Goal: Complete application form: Complete application form

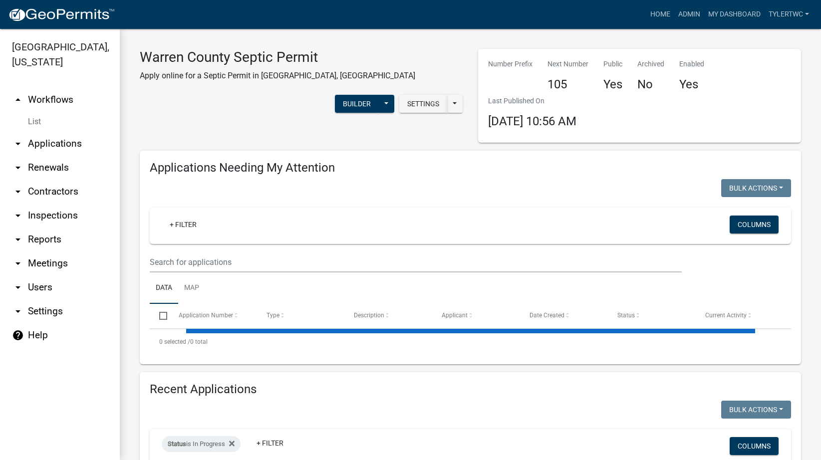
select select "2: 50"
select select "3: 100"
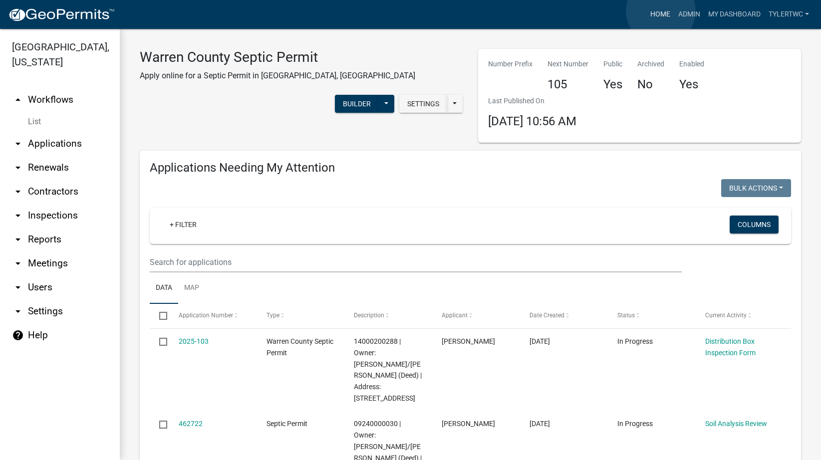
click at [661, 11] on link "Home" at bounding box center [660, 14] width 28 height 19
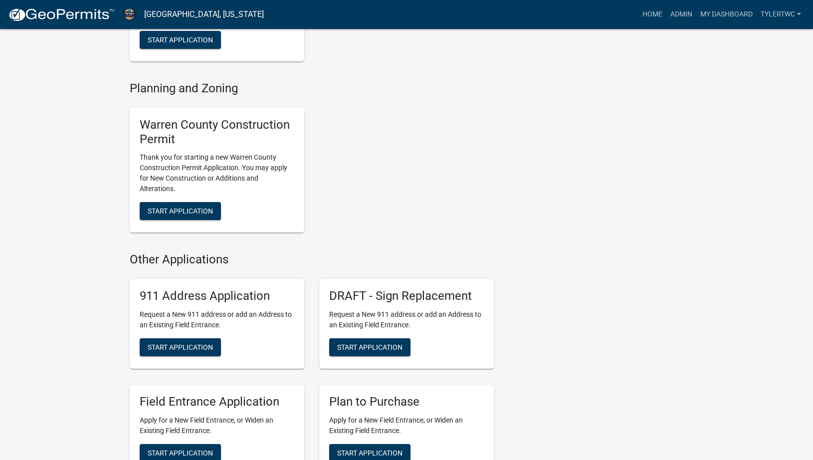
scroll to position [188, 0]
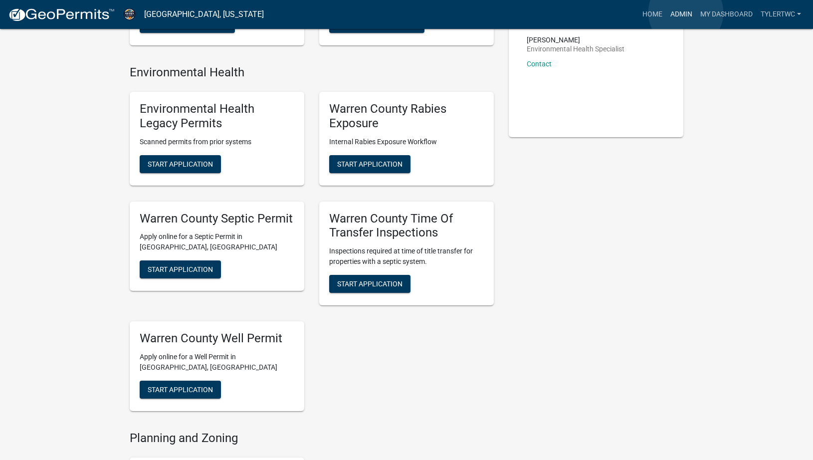
click at [686, 12] on link "Admin" at bounding box center [682, 14] width 30 height 19
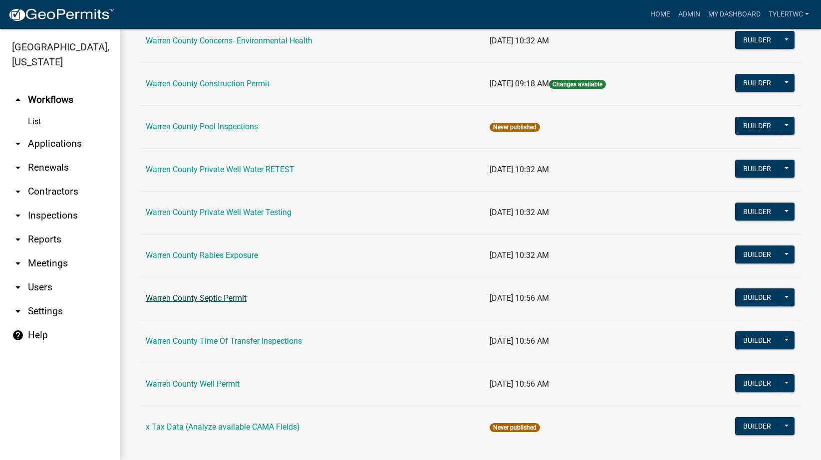
scroll to position [599, 0]
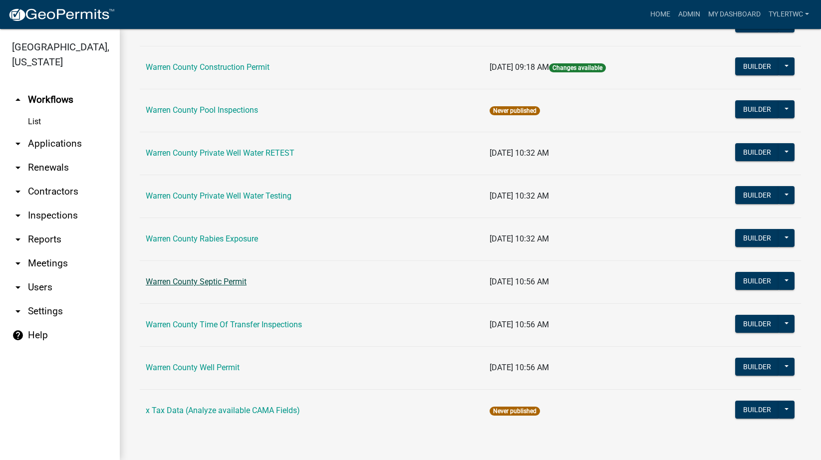
click at [201, 278] on link "Warren County Septic Permit" at bounding box center [196, 281] width 101 height 9
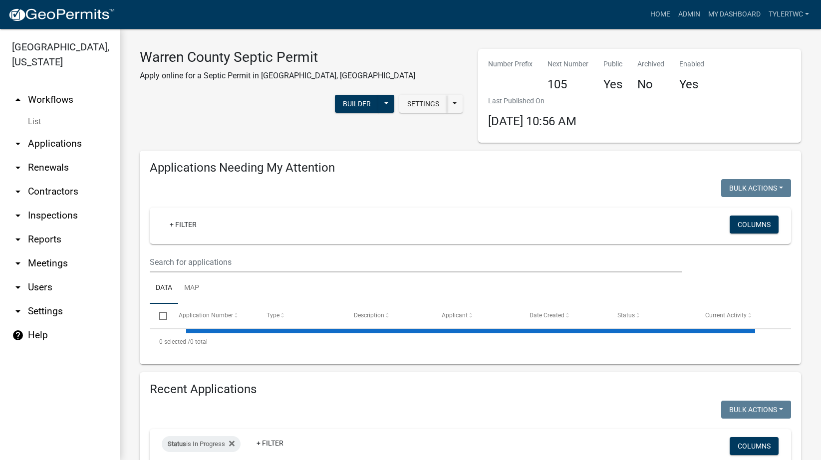
select select "3: 100"
select select "2: 50"
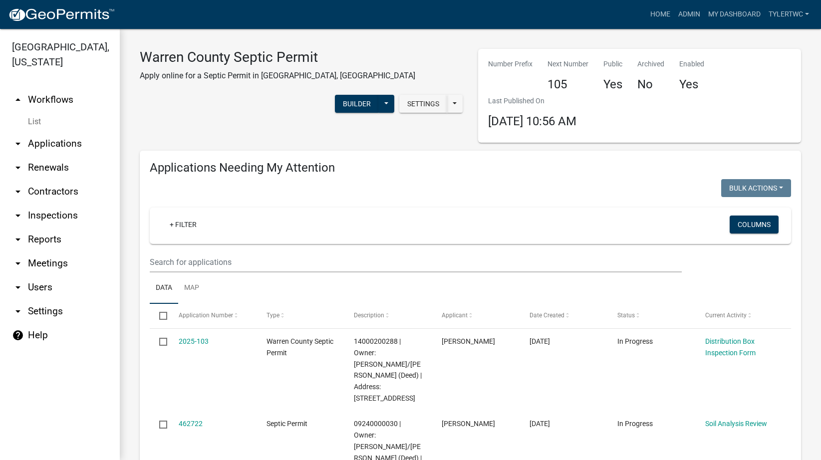
click at [52, 132] on link "arrow_drop_down Applications" at bounding box center [60, 144] width 120 height 24
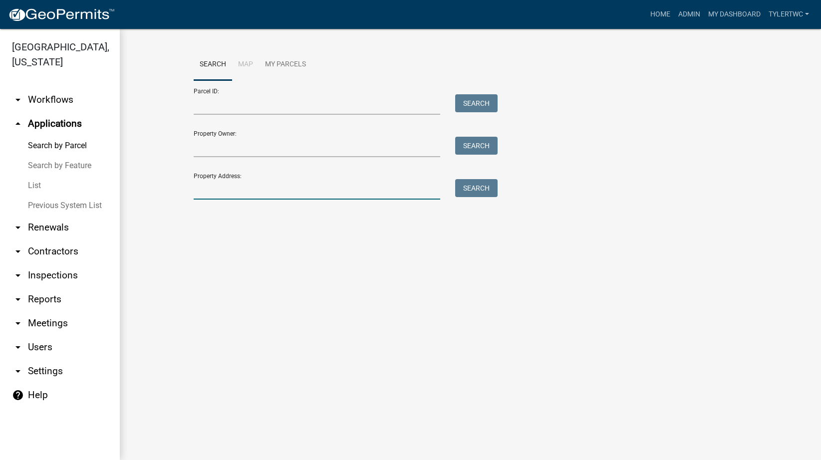
click at [268, 190] on input "Property Address:" at bounding box center [317, 189] width 247 height 20
type input "18685"
drag, startPoint x: 203, startPoint y: 193, endPoint x: 170, endPoint y: 194, distance: 32.4
click at [170, 194] on wm-workflow-application-search-view "Search Map My Parcels Parcel ID: Search Property Owner: Search Property Address…" at bounding box center [470, 145] width 661 height 192
drag, startPoint x: 247, startPoint y: 107, endPoint x: 217, endPoint y: 16, distance: 95.3
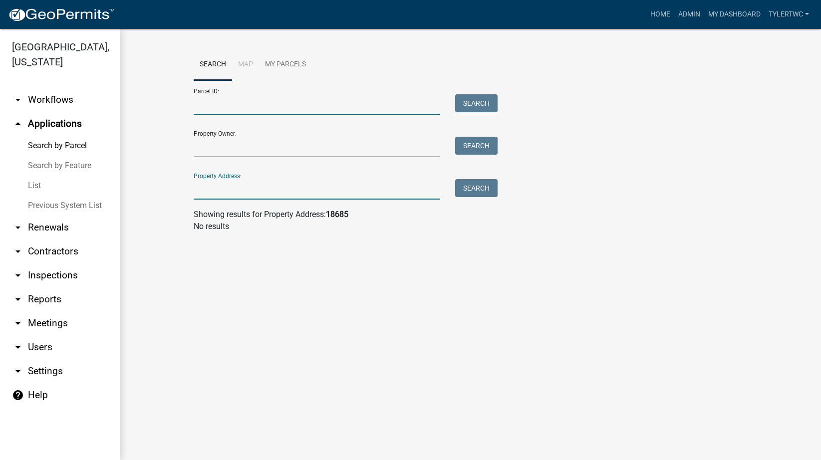
click at [247, 107] on input "Parcel ID:" at bounding box center [317, 104] width 247 height 20
click at [223, 192] on input "Property Address:" at bounding box center [317, 189] width 247 height 20
paste input "07000340644"
type input "07000340644"
click at [224, 98] on input "Parcel ID:" at bounding box center [317, 104] width 247 height 20
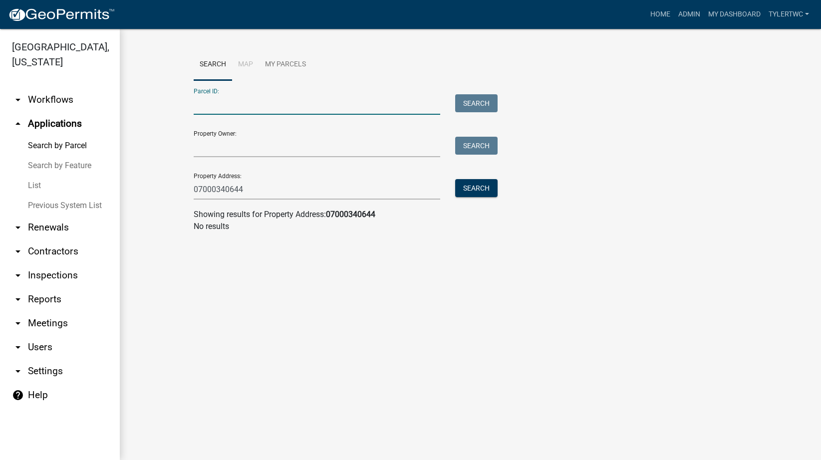
paste input "07000340644"
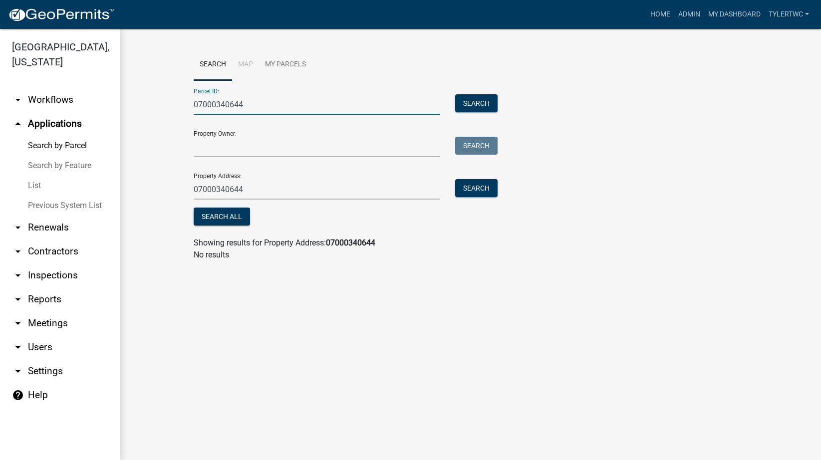
type input "07000340644"
click at [500, 112] on div "Search" at bounding box center [474, 104] width 52 height 20
click at [479, 96] on button "Search" at bounding box center [476, 103] width 42 height 18
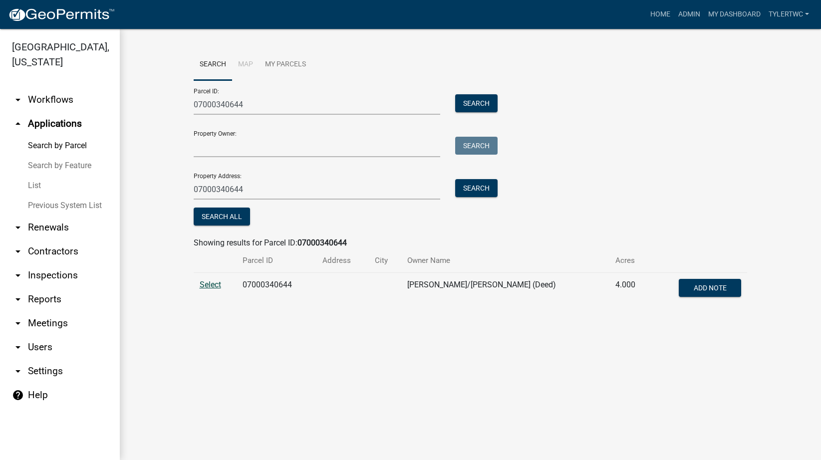
click at [219, 286] on span "Select" at bounding box center [210, 284] width 21 height 9
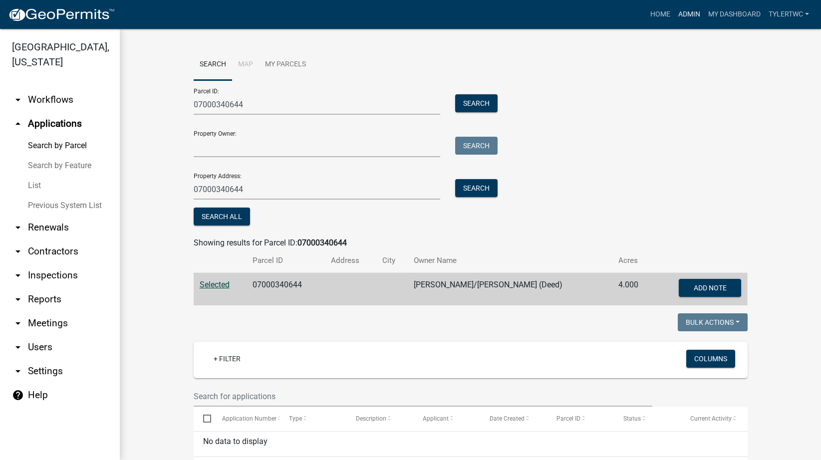
drag, startPoint x: 691, startPoint y: 0, endPoint x: 689, endPoint y: 9, distance: 8.6
click at [690, 3] on nav "Toggle drawer menu more_horiz Home Admin My Dashboard TylerTWC Admin Account Lo…" at bounding box center [410, 14] width 821 height 29
click at [689, 9] on link "Admin" at bounding box center [689, 14] width 30 height 19
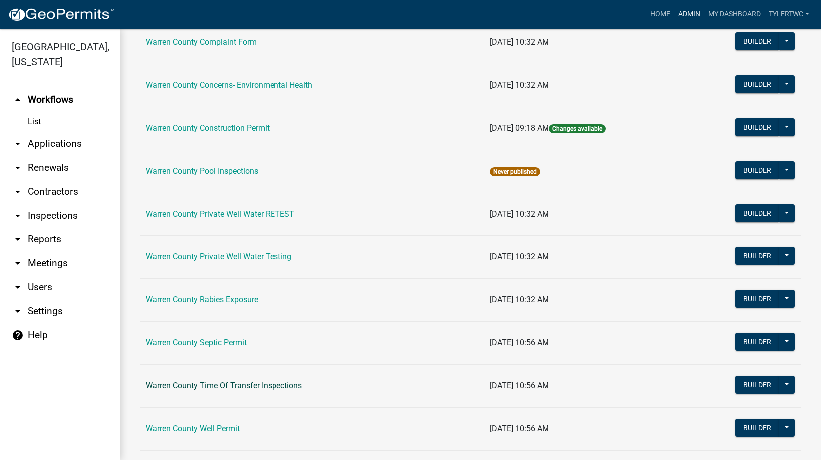
scroll to position [599, 0]
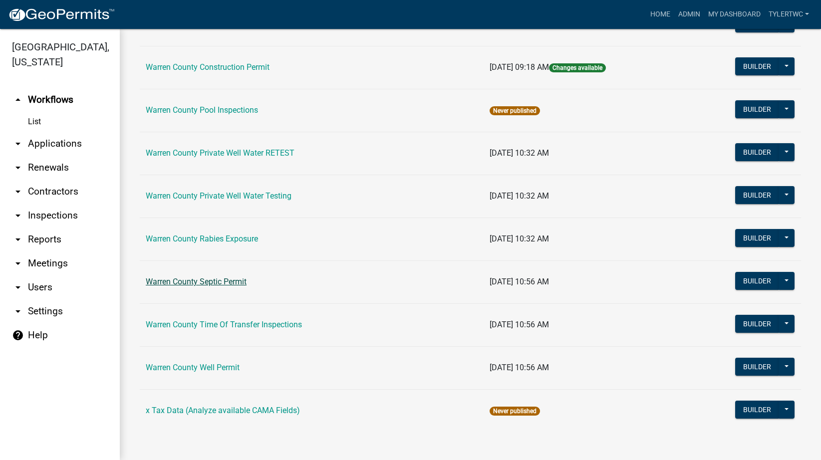
click at [214, 282] on link "Warren County Septic Permit" at bounding box center [196, 281] width 101 height 9
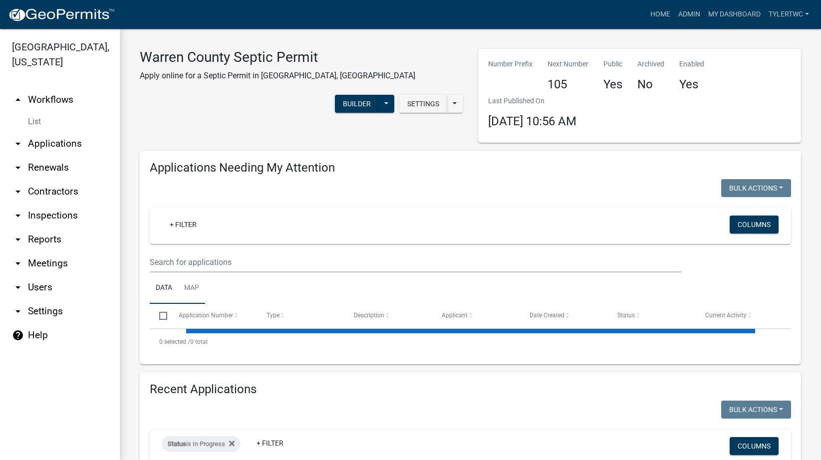
select select "2: 50"
select select "3: 100"
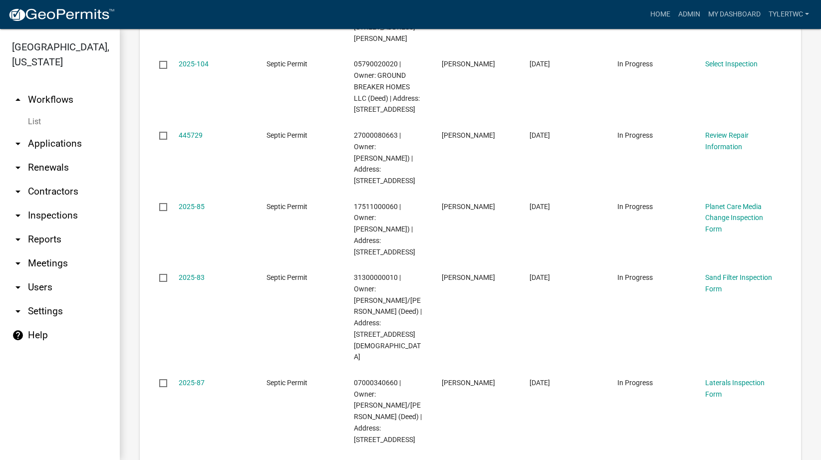
scroll to position [3143, 0]
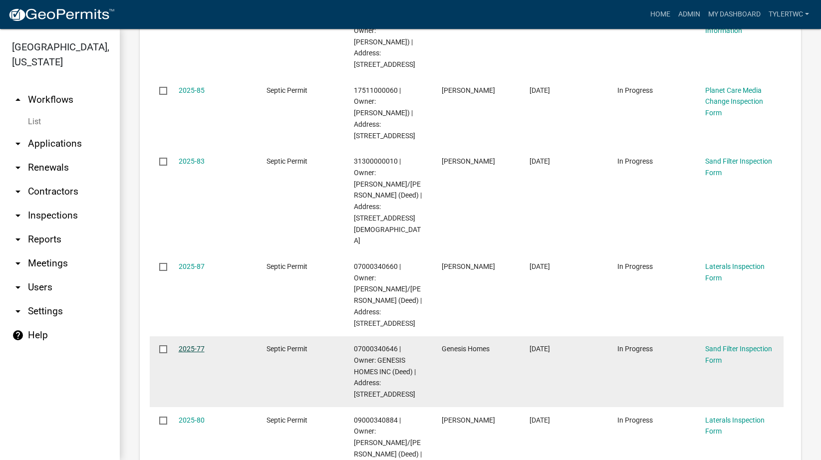
click at [190, 345] on link "2025-77" at bounding box center [192, 349] width 26 height 8
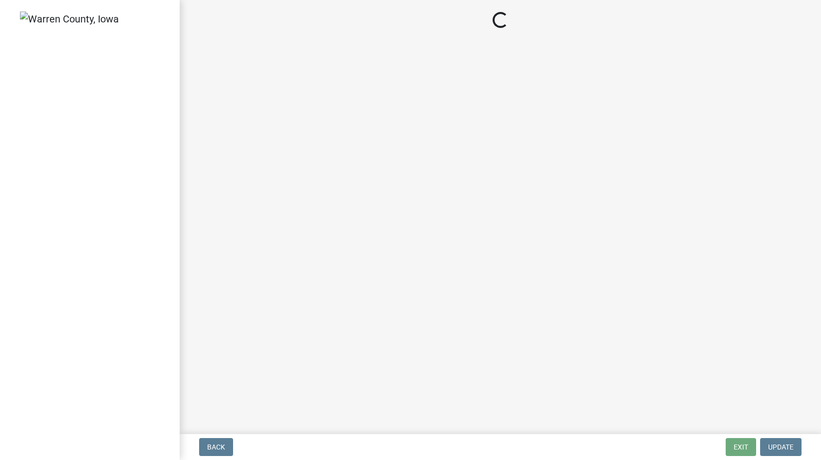
select select "d1e22d4f-68e7-4e9d-8701-604dd084f30f"
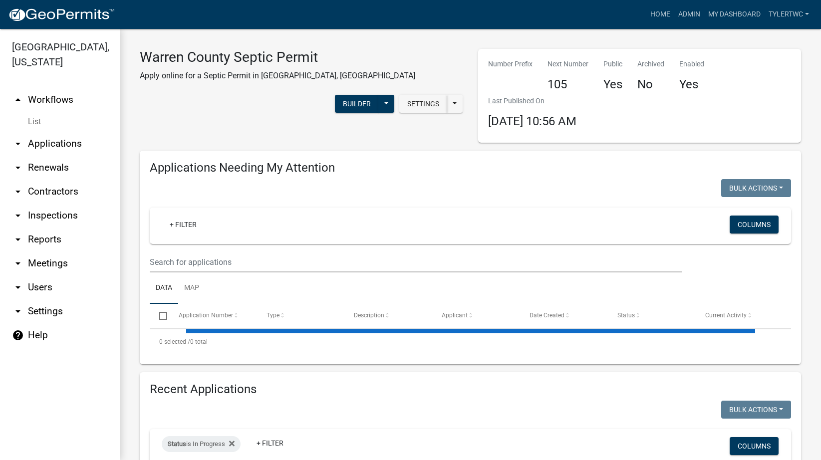
select select "2: 50"
select select "3: 100"
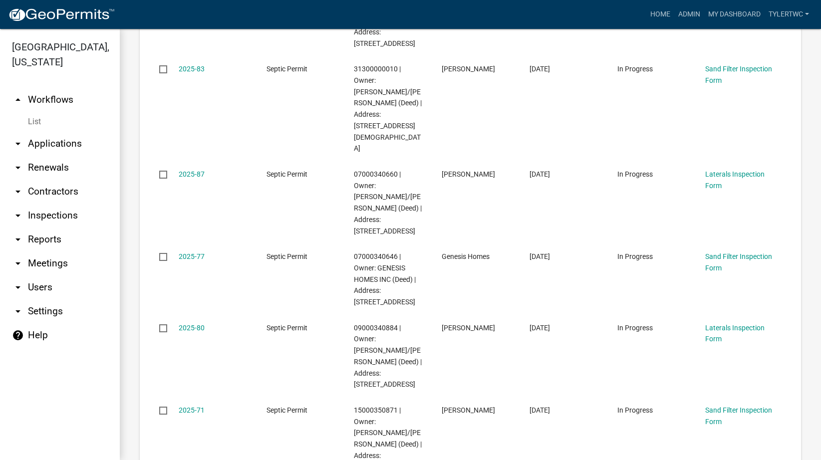
scroll to position [3119, 0]
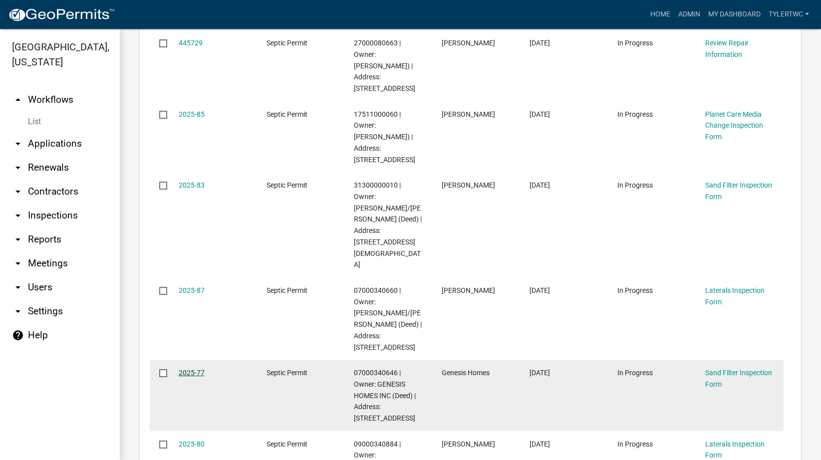
click at [187, 369] on link "2025-77" at bounding box center [192, 373] width 26 height 8
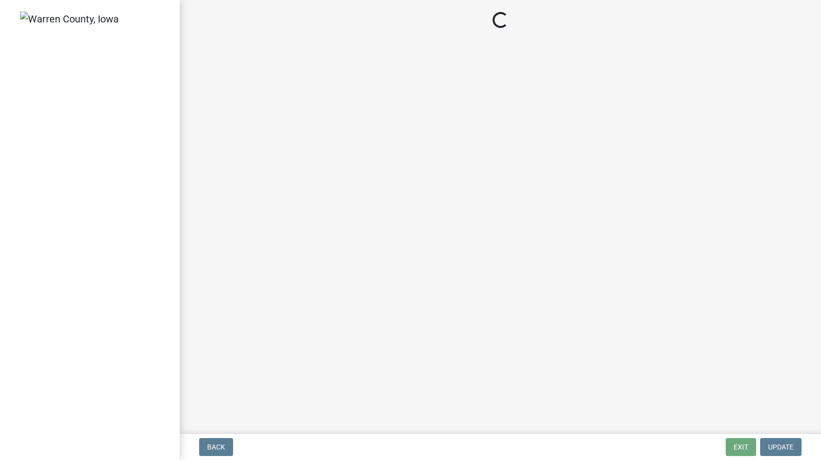
select select "d1e22d4f-68e7-4e9d-8701-604dd084f30f"
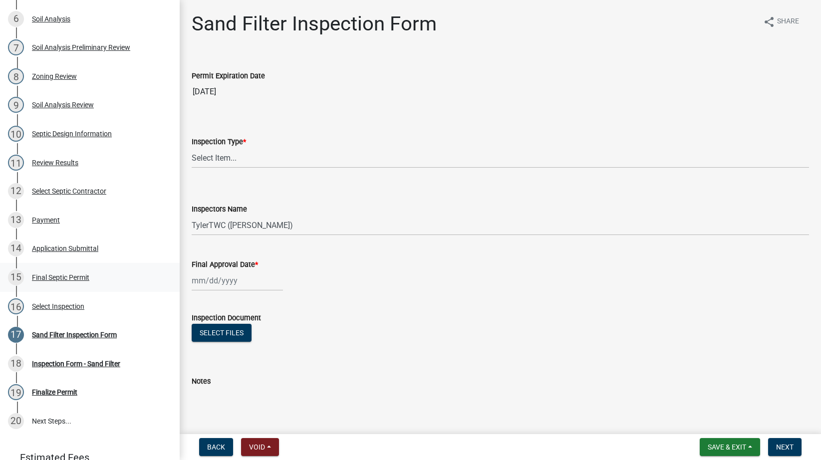
scroll to position [386, 0]
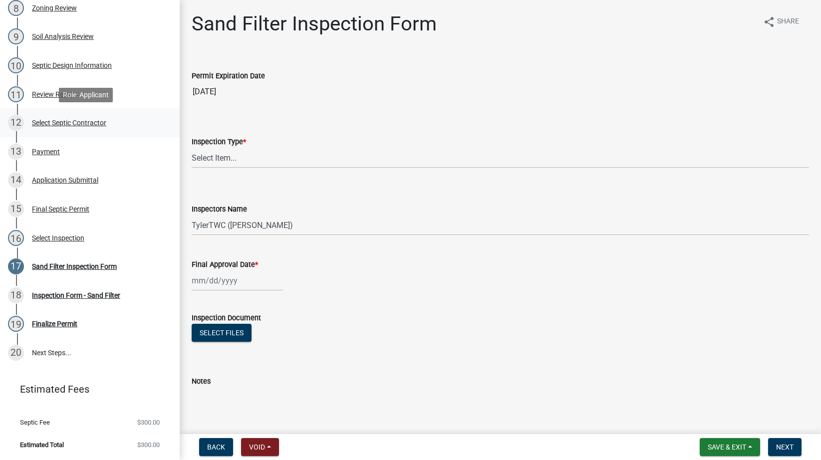
click at [65, 122] on div "Select Septic Contractor" at bounding box center [69, 122] width 74 height 7
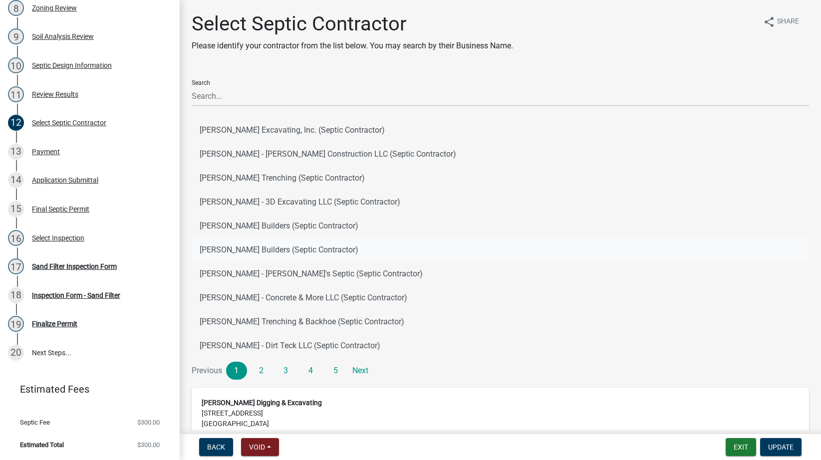
scroll to position [114, 0]
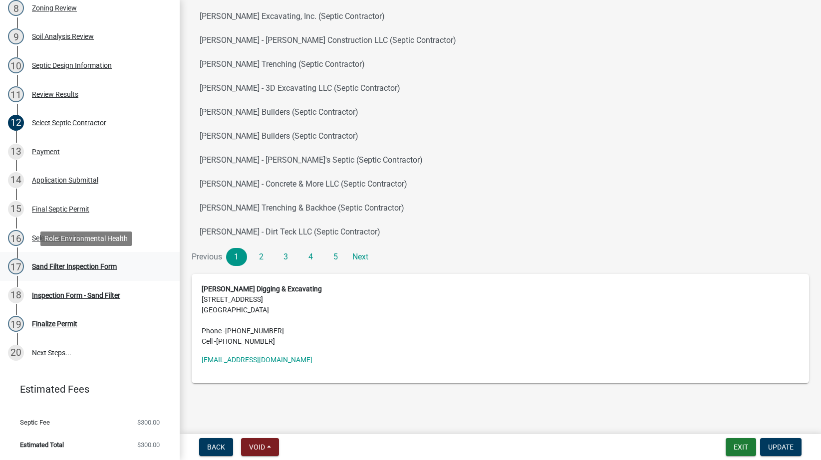
click at [63, 266] on div "Sand Filter Inspection Form" at bounding box center [74, 266] width 85 height 7
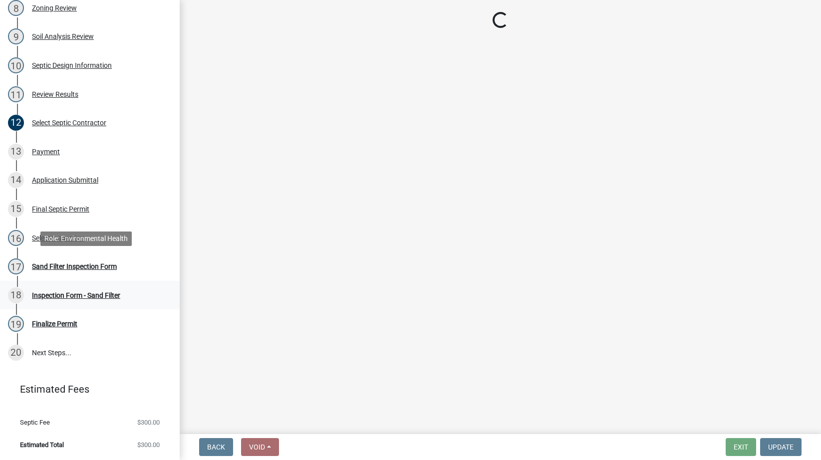
select select "d1e22d4f-68e7-4e9d-8701-604dd084f30f"
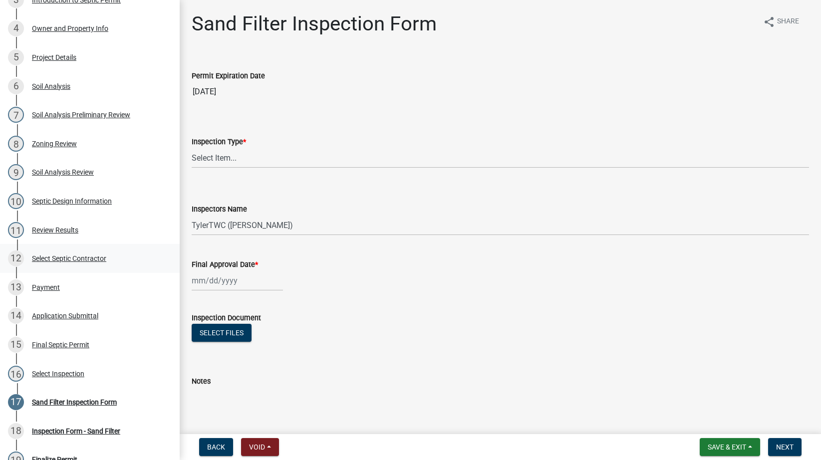
scroll to position [153, 0]
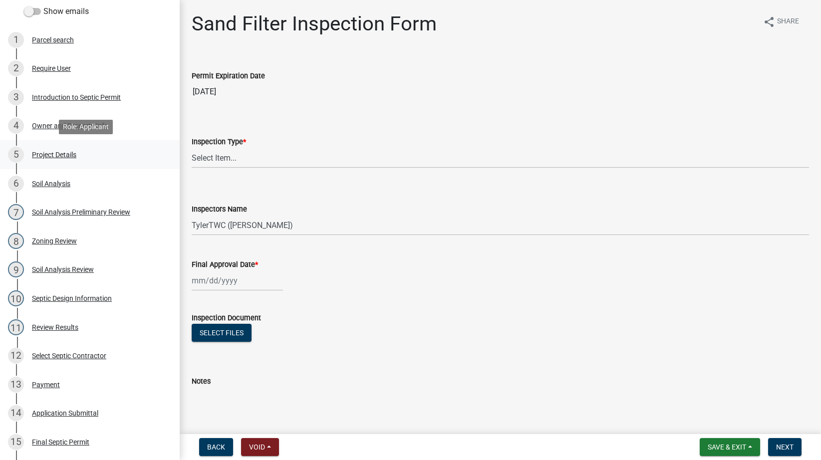
click at [37, 155] on div "Project Details" at bounding box center [54, 154] width 44 height 7
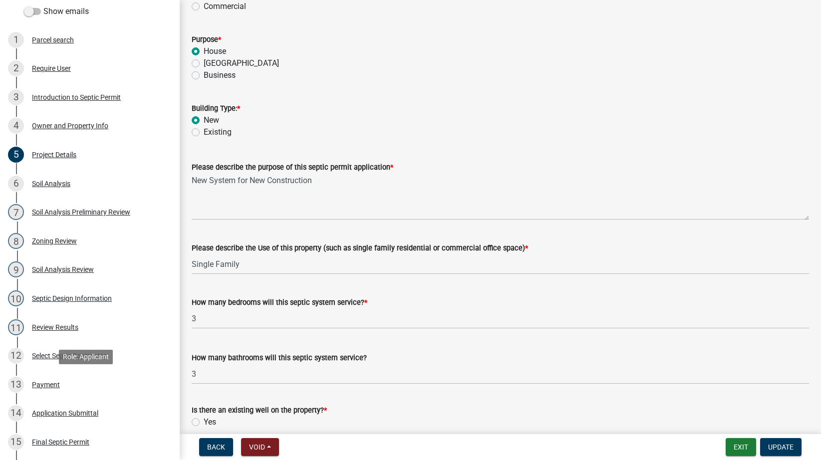
scroll to position [386, 0]
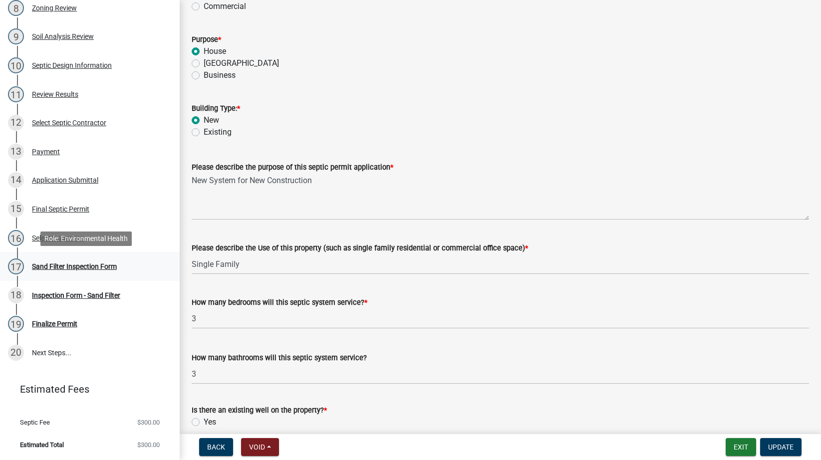
click at [57, 263] on div "Sand Filter Inspection Form" at bounding box center [74, 266] width 85 height 7
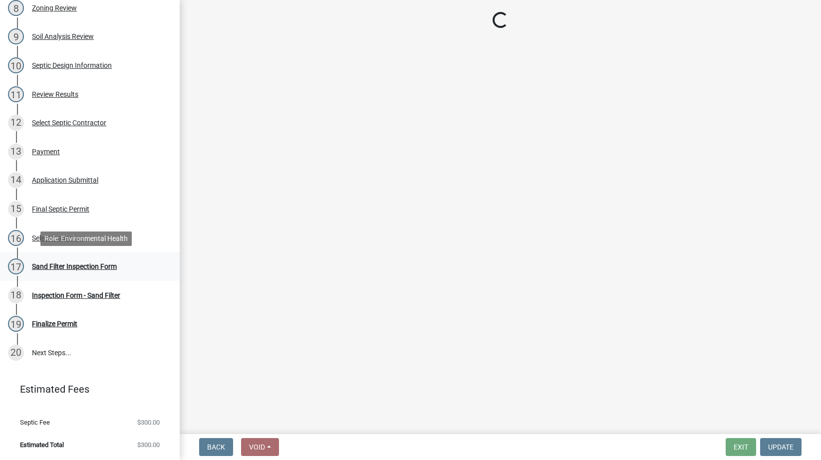
scroll to position [0, 0]
select select "d1e22d4f-68e7-4e9d-8701-604dd084f30f"
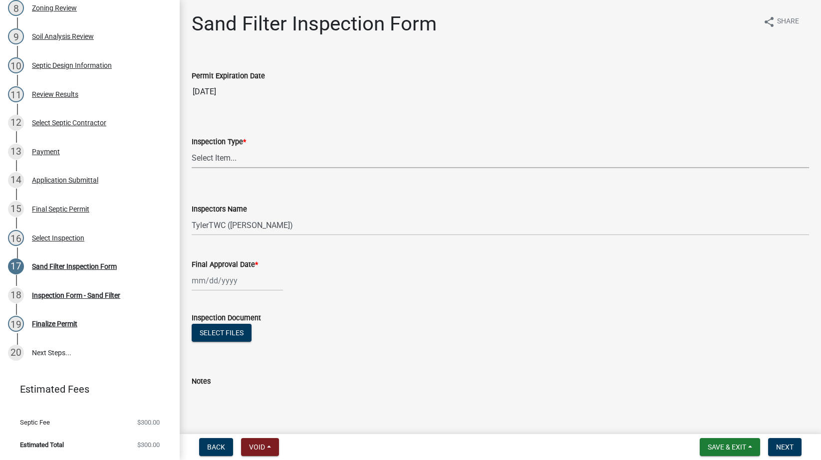
click at [233, 157] on select "Select Item... Sand Filter" at bounding box center [500, 158] width 617 height 20
click at [192, 148] on select "Select Item... Sand Filter" at bounding box center [500, 158] width 617 height 20
select select "712890e3-0e22-400e-a79f-3f3f8890de95"
click at [227, 285] on div at bounding box center [237, 280] width 91 height 20
select select "8"
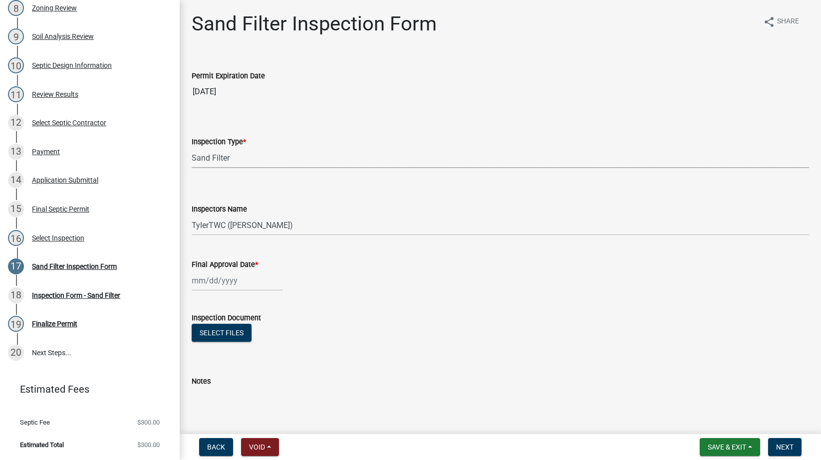
select select "2025"
click at [218, 382] on div "19" at bounding box center [218, 382] width 16 height 16
type input "[DATE]"
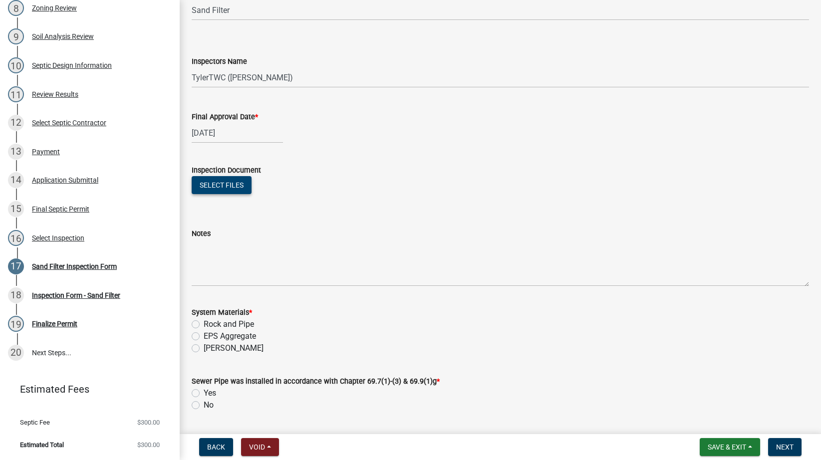
scroll to position [233, 0]
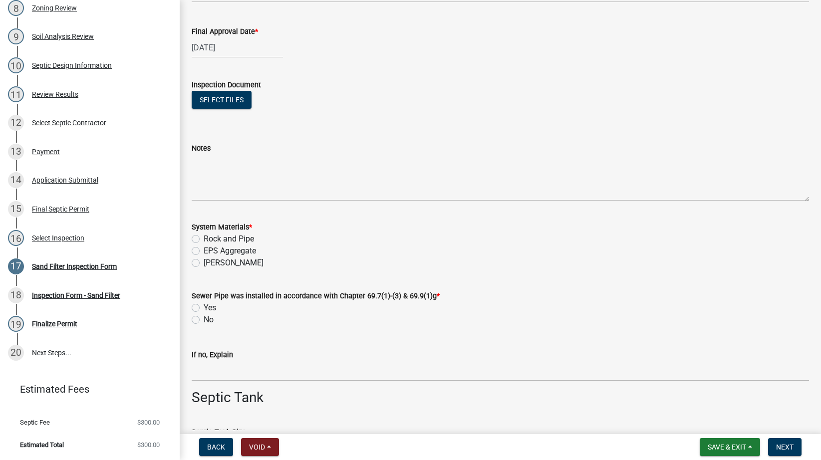
click at [204, 249] on label "EPS Aggregate" at bounding box center [230, 251] width 52 height 12
click at [204, 249] on input "EPS Aggregate" at bounding box center [207, 248] width 6 height 6
radio input "true"
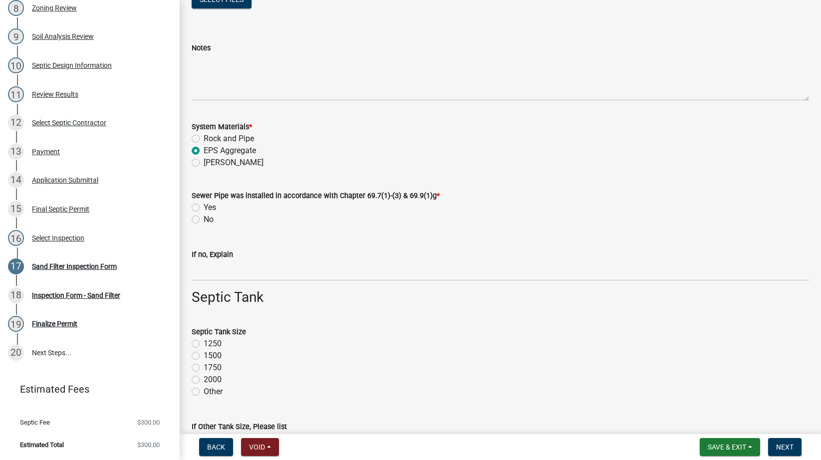
scroll to position [349, 0]
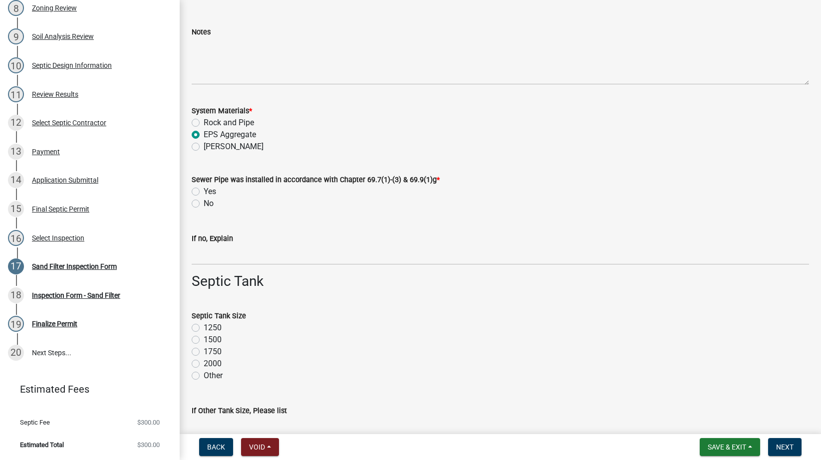
click at [204, 190] on label "Yes" at bounding box center [210, 192] width 12 height 12
click at [204, 190] on input "Yes" at bounding box center [207, 189] width 6 height 6
radio input "true"
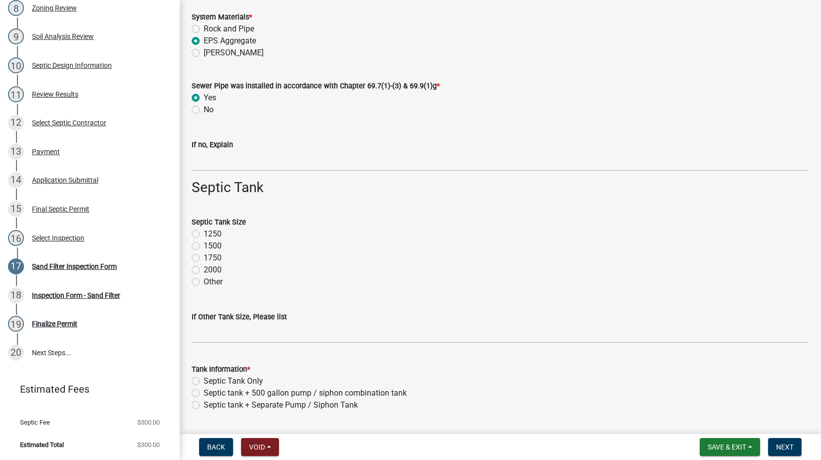
scroll to position [465, 0]
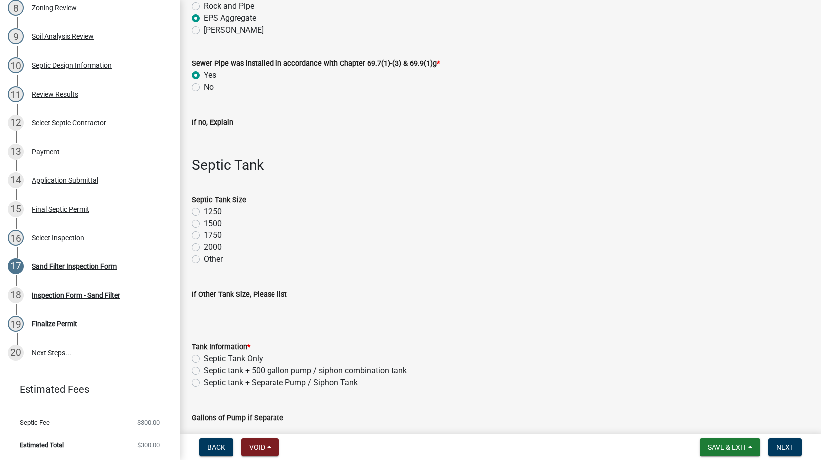
click at [204, 210] on label "1250" at bounding box center [213, 212] width 18 height 12
click at [204, 210] on input "1250" at bounding box center [207, 209] width 6 height 6
radio input "true"
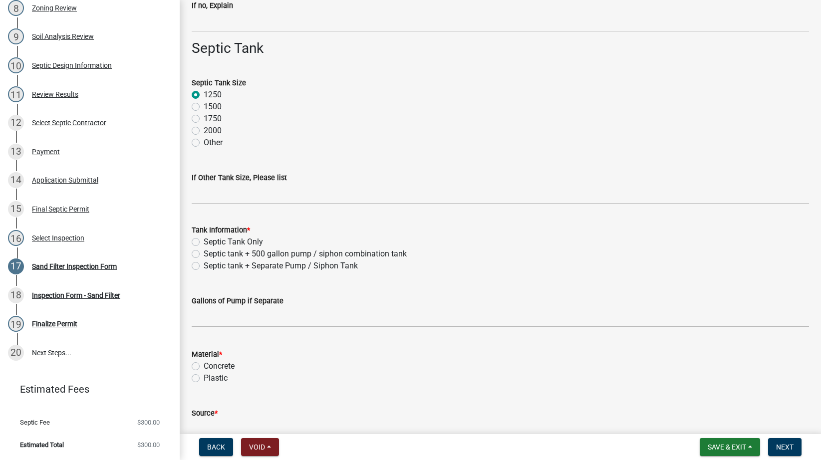
click at [195, 258] on div "Septic tank + 500 gallon pump / siphon combination tank" at bounding box center [500, 254] width 617 height 12
click at [204, 252] on label "Septic tank + 500 gallon pump / siphon combination tank" at bounding box center [305, 254] width 203 height 12
click at [204, 252] on input "Septic tank + 500 gallon pump / siphon combination tank" at bounding box center [207, 251] width 6 height 6
radio input "true"
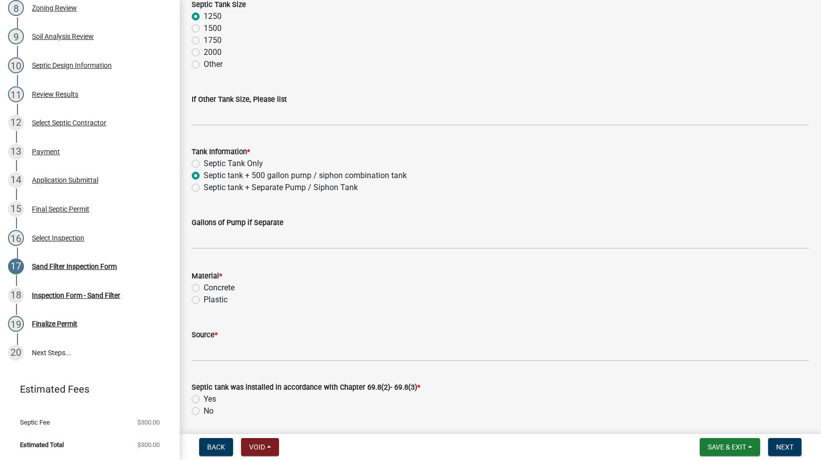
scroll to position [698, 0]
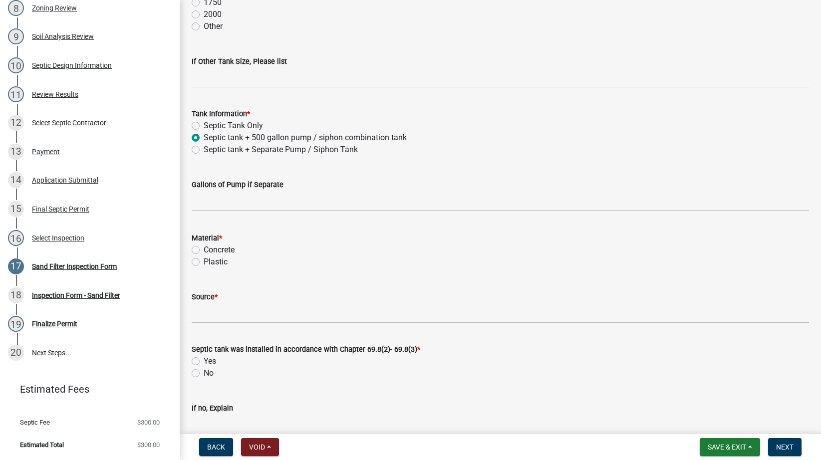
click at [204, 247] on label "Concrete" at bounding box center [219, 250] width 31 height 12
click at [204, 247] on input "Concrete" at bounding box center [207, 247] width 6 height 6
radio input "true"
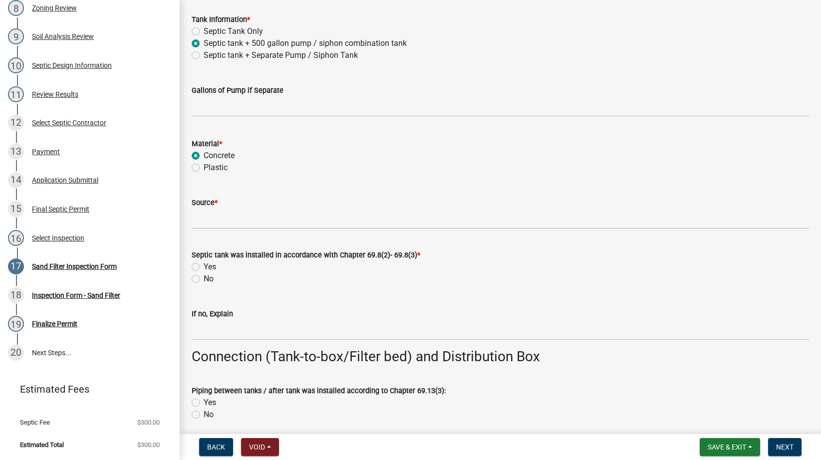
scroll to position [815, 0]
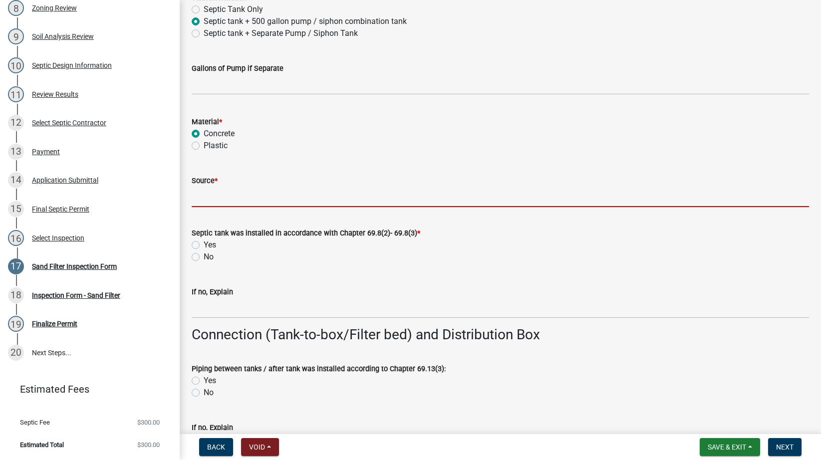
click at [207, 201] on input "Source *" at bounding box center [500, 197] width 617 height 20
type input "Indianola Precast"
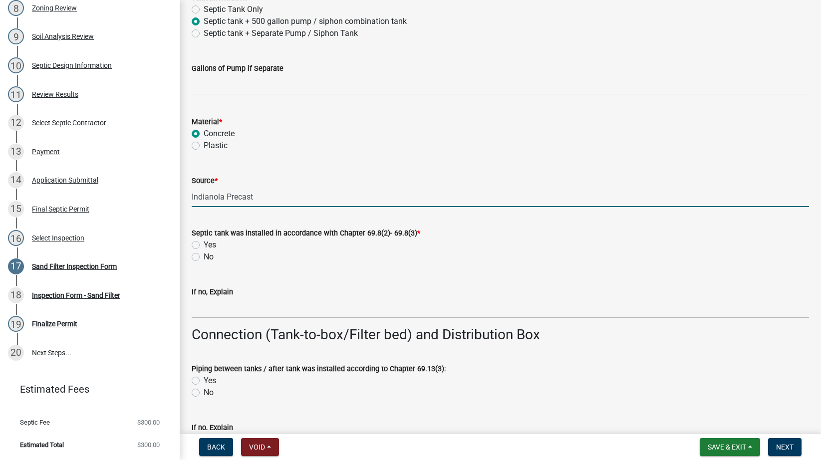
click at [204, 245] on label "Yes" at bounding box center [210, 245] width 12 height 12
click at [204, 245] on input "Yes" at bounding box center [207, 242] width 6 height 6
radio input "true"
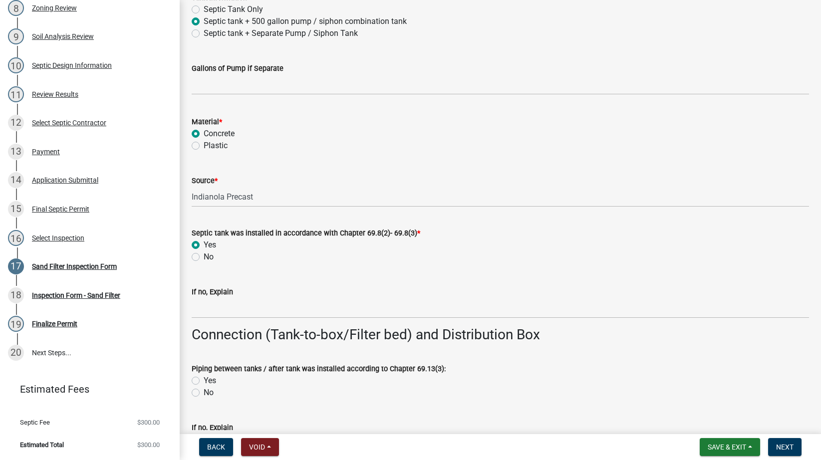
scroll to position [931, 0]
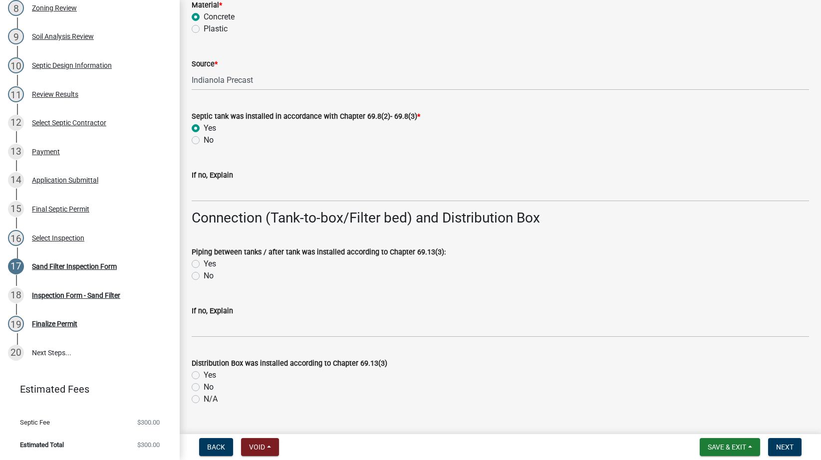
click at [204, 261] on label "Yes" at bounding box center [210, 264] width 12 height 12
click at [204, 261] on input "Yes" at bounding box center [207, 261] width 6 height 6
radio input "true"
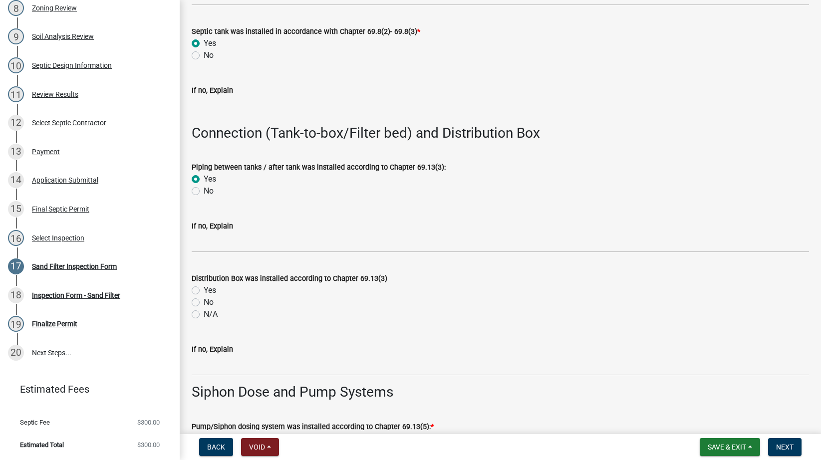
scroll to position [1048, 0]
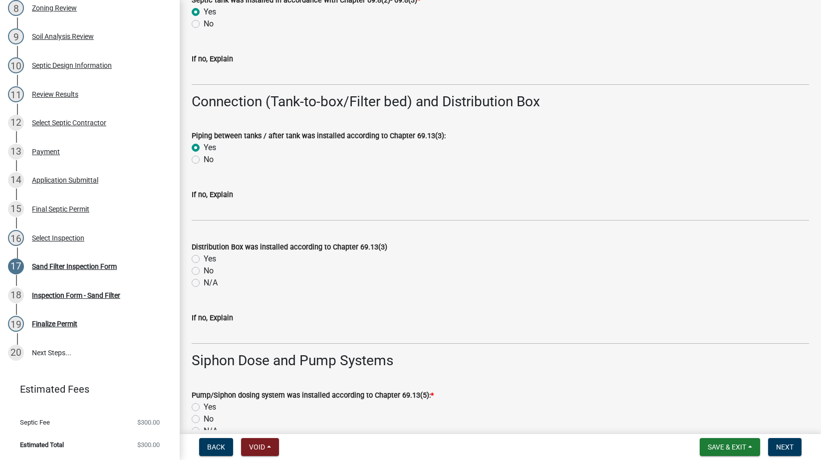
click at [204, 280] on label "N/A" at bounding box center [211, 283] width 14 height 12
click at [204, 280] on input "N/A" at bounding box center [207, 280] width 6 height 6
radio input "true"
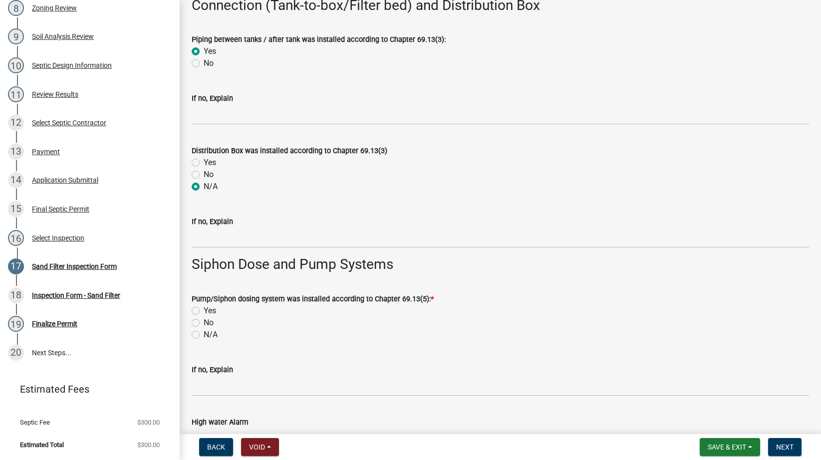
scroll to position [1164, 0]
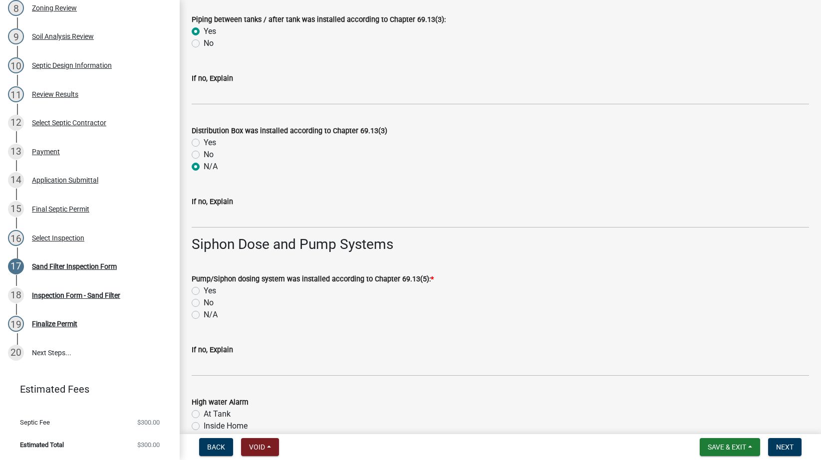
click at [204, 292] on label "Yes" at bounding box center [210, 291] width 12 height 12
click at [204, 291] on input "Yes" at bounding box center [207, 288] width 6 height 6
radio input "true"
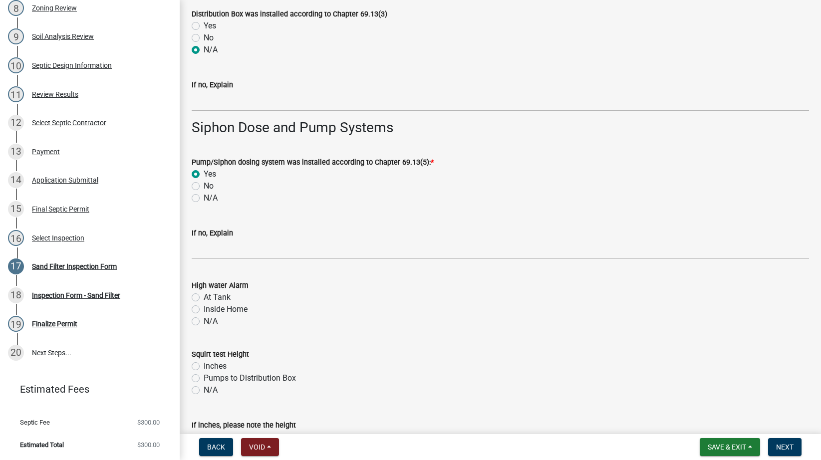
click at [204, 297] on label "At Tank" at bounding box center [217, 297] width 27 height 12
click at [204, 297] on input "At Tank" at bounding box center [207, 294] width 6 height 6
radio input "true"
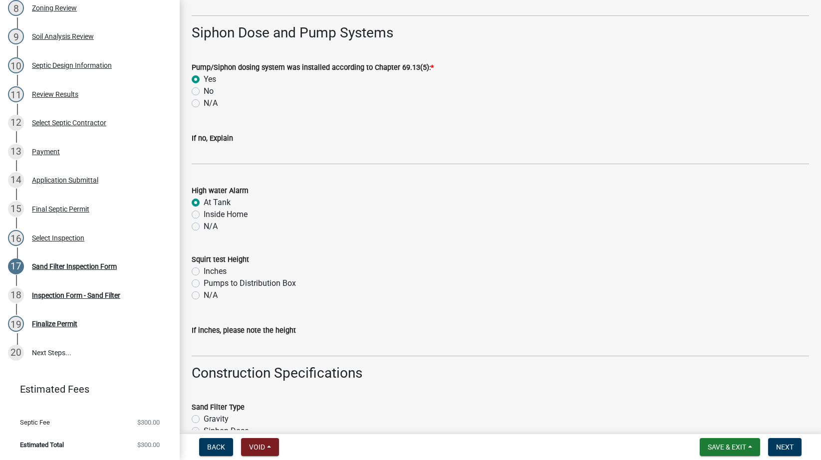
scroll to position [1397, 0]
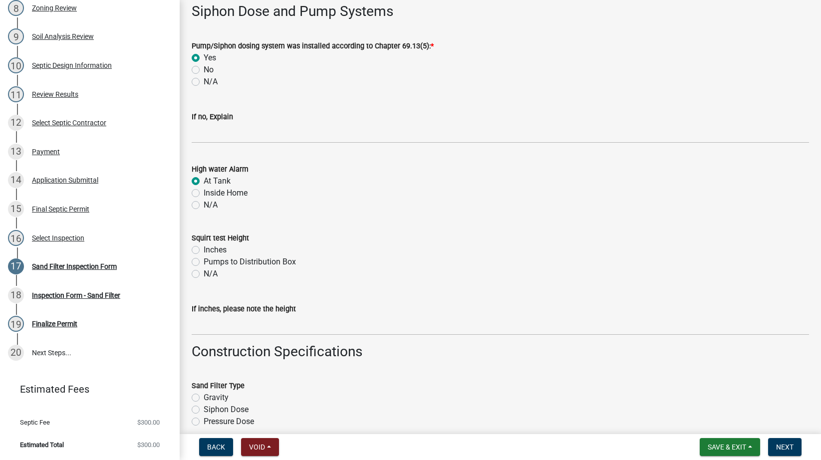
click at [204, 250] on label "Inches" at bounding box center [215, 250] width 23 height 12
click at [204, 250] on input "Inches" at bounding box center [207, 247] width 6 height 6
radio input "true"
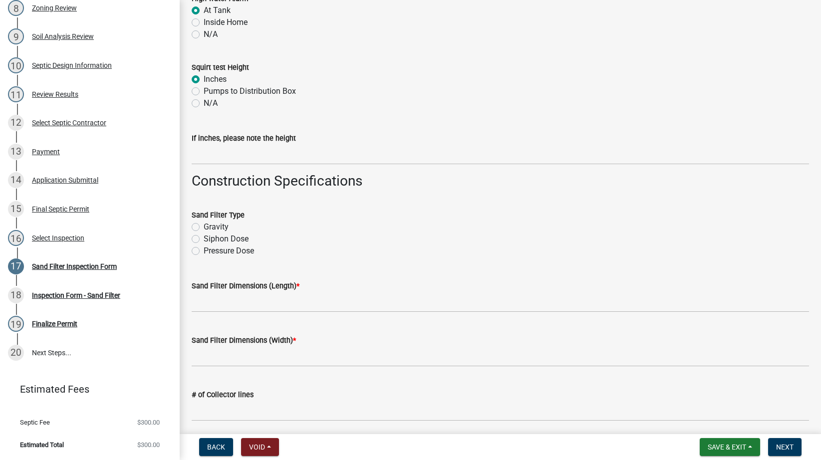
scroll to position [1630, 0]
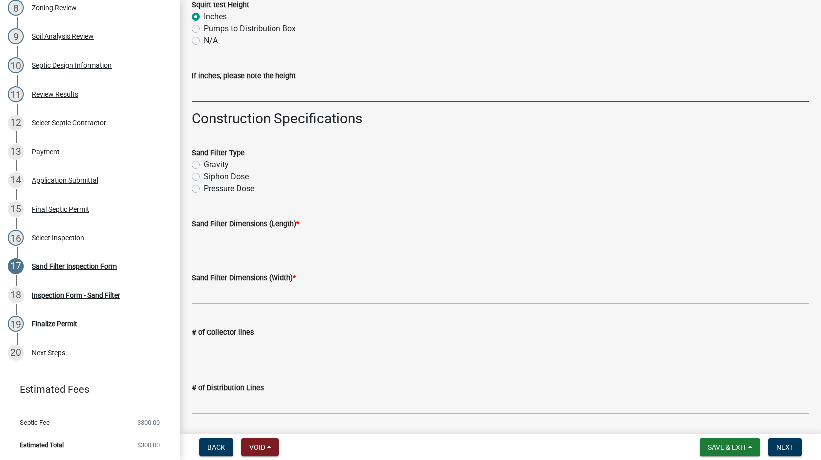
click at [247, 88] on input "If inches, please note the height" at bounding box center [500, 92] width 617 height 20
type input "72""
click at [204, 189] on label "Pressure Dose" at bounding box center [229, 189] width 50 height 12
click at [204, 189] on input "Pressure Dose" at bounding box center [207, 186] width 6 height 6
radio input "true"
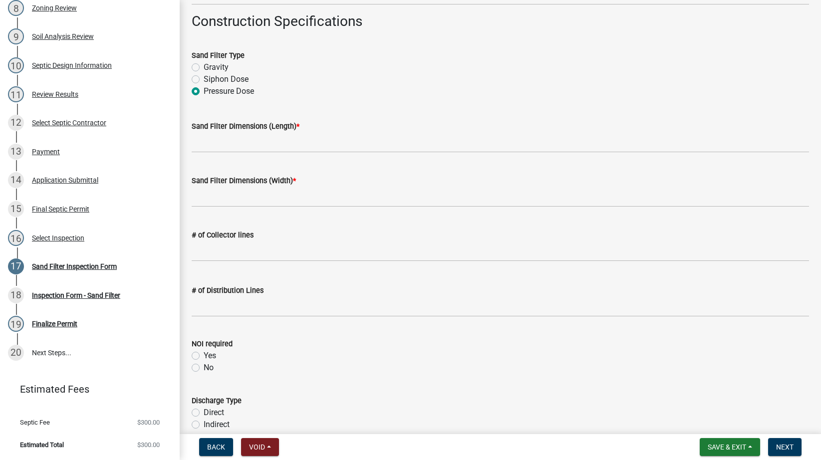
scroll to position [1746, 0]
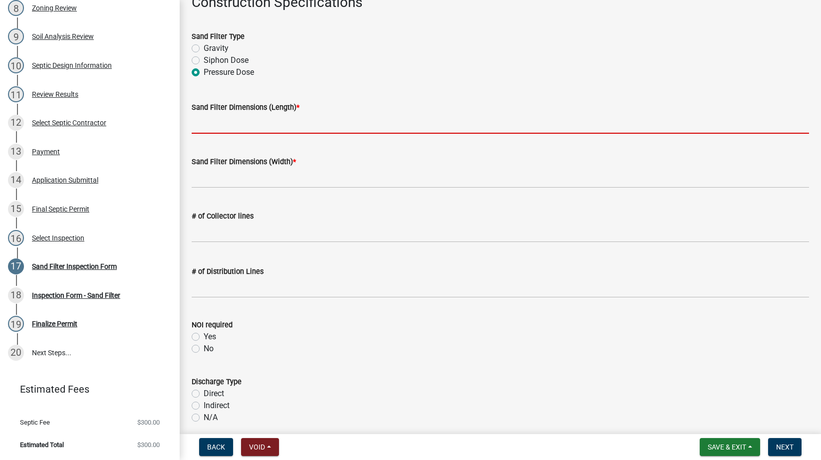
click at [228, 128] on input "Sand Filter Dimensions (Length) *" at bounding box center [500, 123] width 617 height 20
type input "45'"
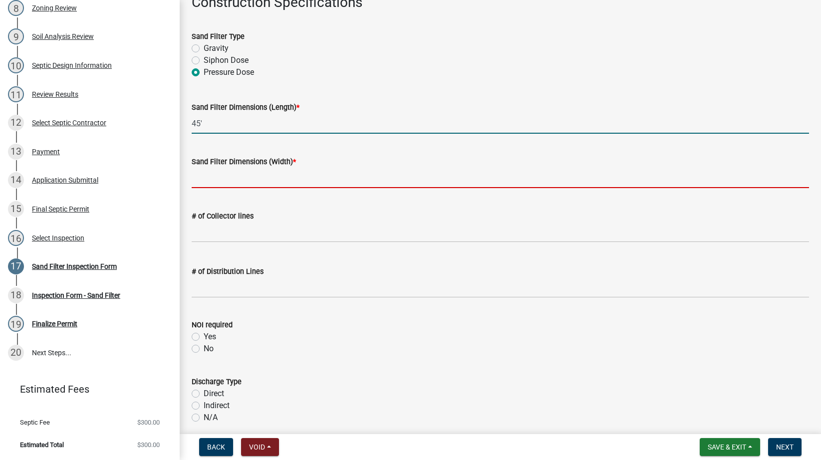
click at [269, 177] on input "Sand Filter Dimensions (Width) *" at bounding box center [500, 178] width 617 height 20
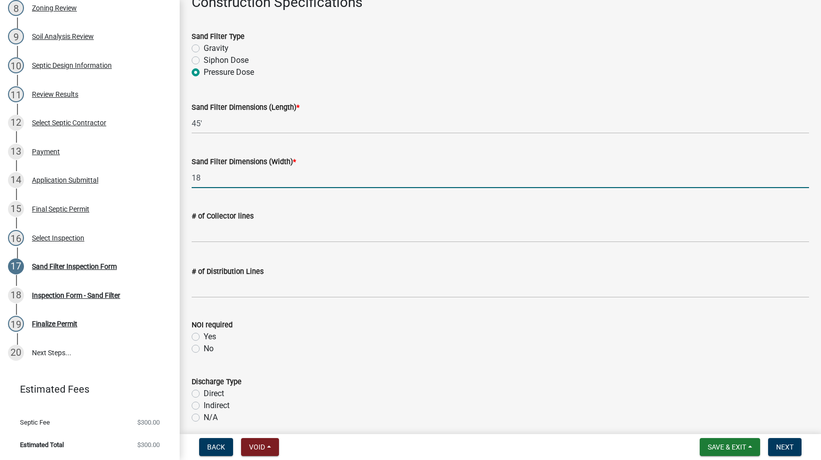
type input "18"
click at [234, 122] on input "45'" at bounding box center [500, 123] width 617 height 20
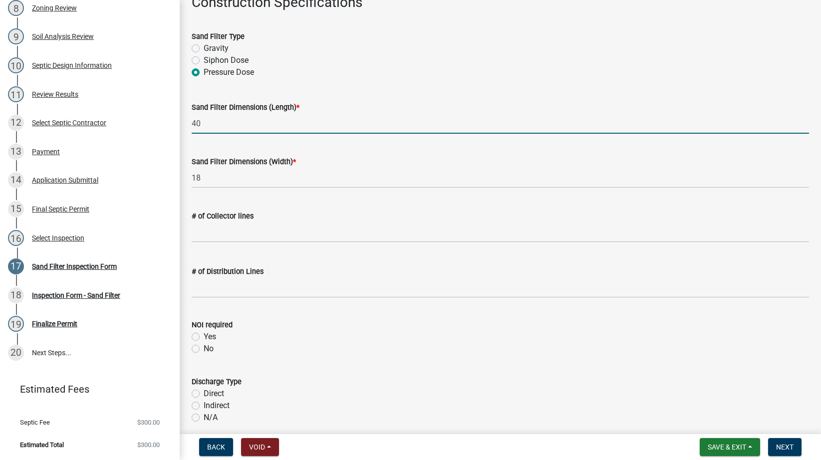
click at [228, 118] on input "40" at bounding box center [500, 123] width 617 height 20
type input "30'"
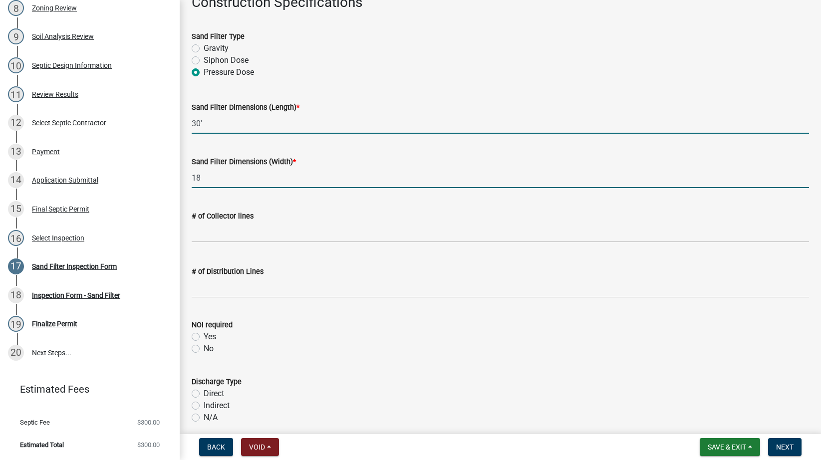
click at [215, 172] on input "18" at bounding box center [500, 178] width 617 height 20
type input "5"
type input "15'"
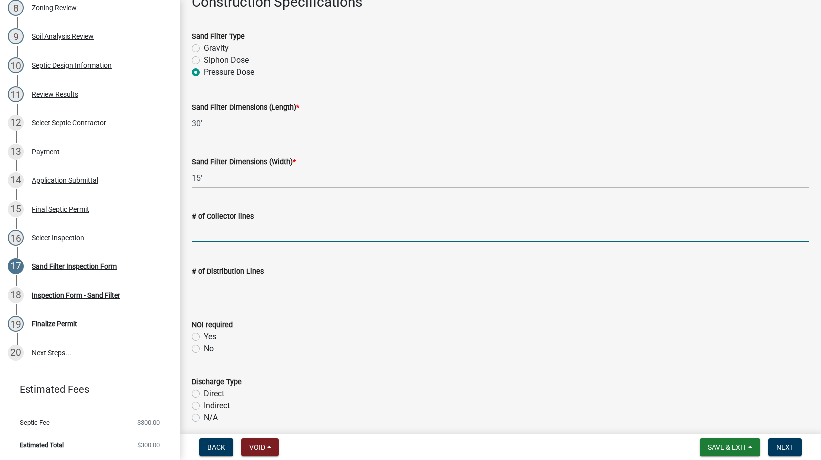
click at [232, 235] on input "text" at bounding box center [500, 232] width 617 height 20
type input "5"
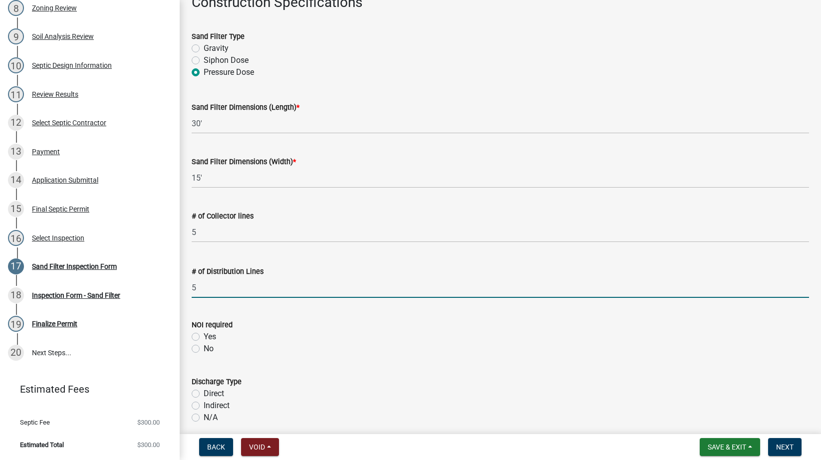
type input "5"
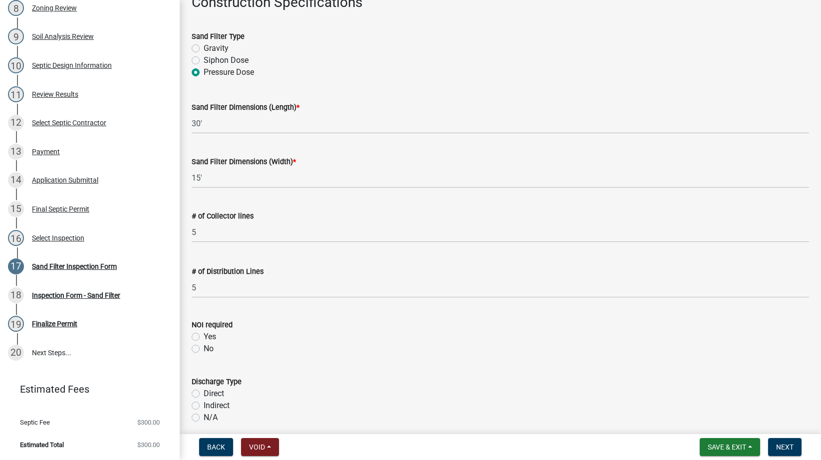
click at [204, 350] on label "No" at bounding box center [209, 349] width 10 height 12
click at [204, 349] on input "No" at bounding box center [207, 346] width 6 height 6
radio input "true"
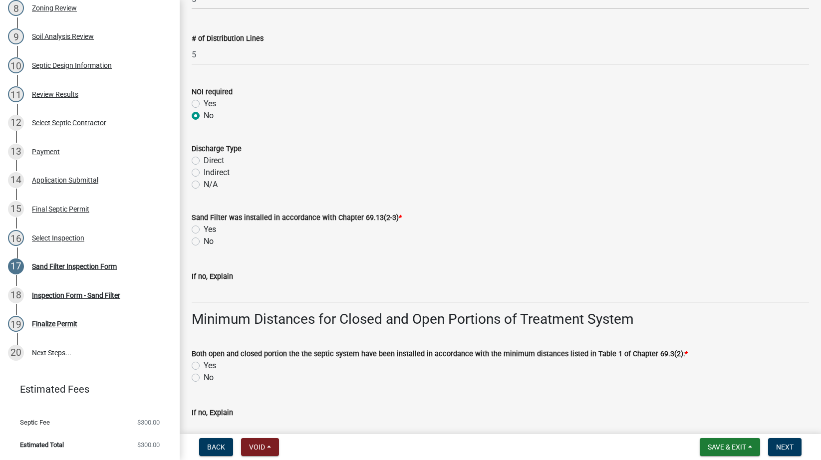
click at [204, 171] on label "Indirect" at bounding box center [217, 173] width 26 height 12
click at [204, 171] on input "Indirect" at bounding box center [207, 170] width 6 height 6
radio input "true"
click at [204, 227] on label "Yes" at bounding box center [210, 230] width 12 height 12
click at [204, 227] on input "Yes" at bounding box center [207, 227] width 6 height 6
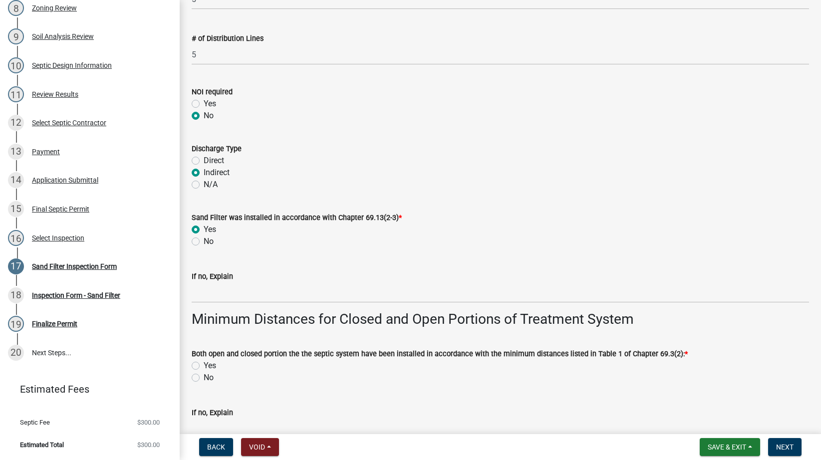
radio input "true"
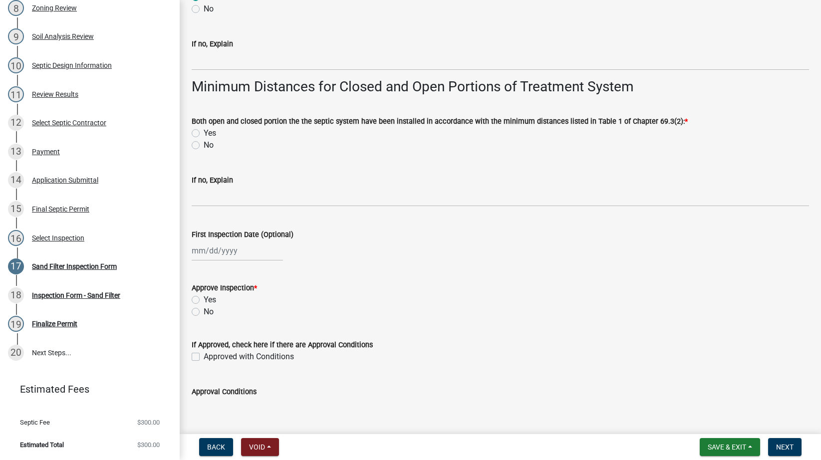
scroll to position [2095, 0]
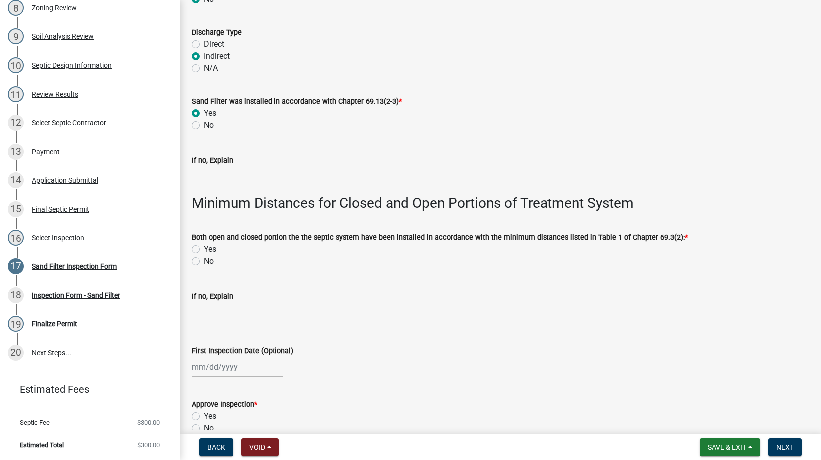
click at [204, 247] on label "Yes" at bounding box center [210, 249] width 12 height 12
click at [204, 247] on input "Yes" at bounding box center [207, 246] width 6 height 6
radio input "true"
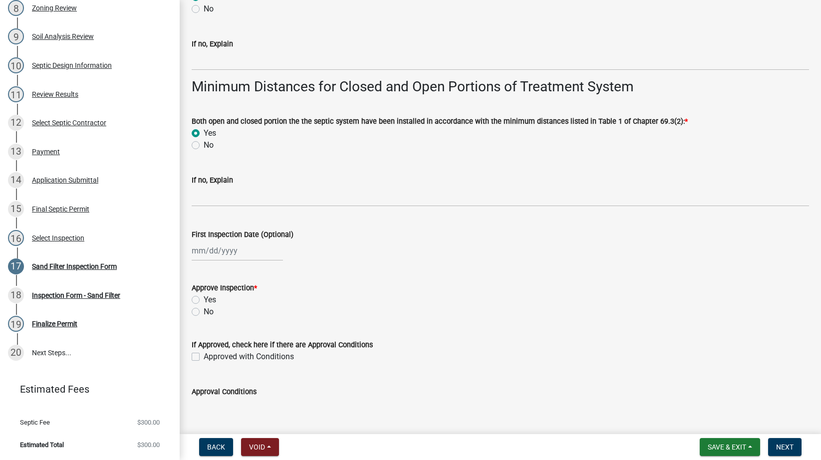
select select "8"
select select "2025"
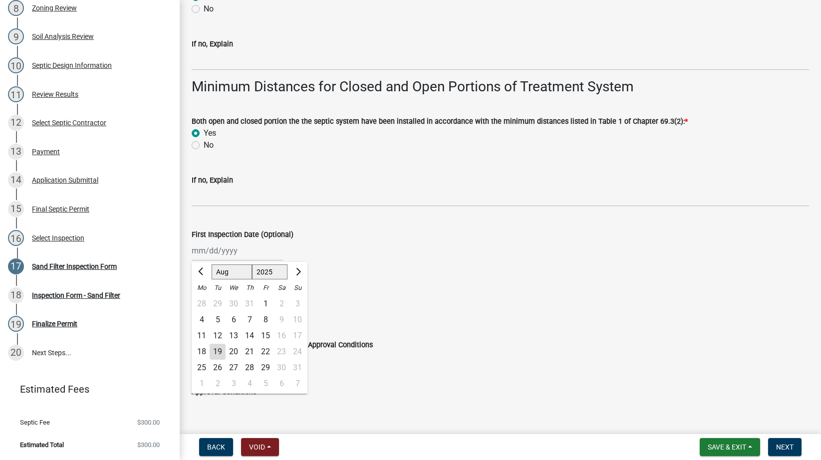
click at [223, 255] on div "[PERSON_NAME] Feb Mar Apr [PERSON_NAME][DATE] Oct Nov [DATE] 1526 1527 1528 152…" at bounding box center [237, 250] width 91 height 20
click at [203, 351] on div "18" at bounding box center [202, 352] width 16 height 16
type input "[DATE]"
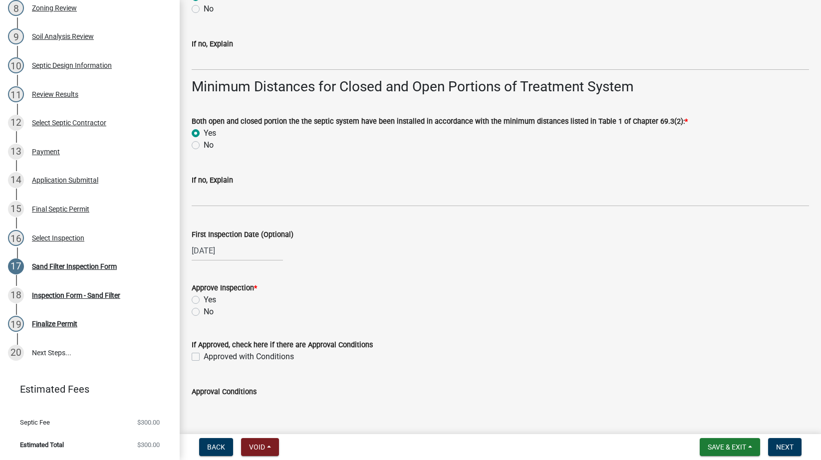
click at [204, 300] on label "Yes" at bounding box center [210, 300] width 12 height 12
click at [204, 300] on input "Yes" at bounding box center [207, 297] width 6 height 6
radio input "true"
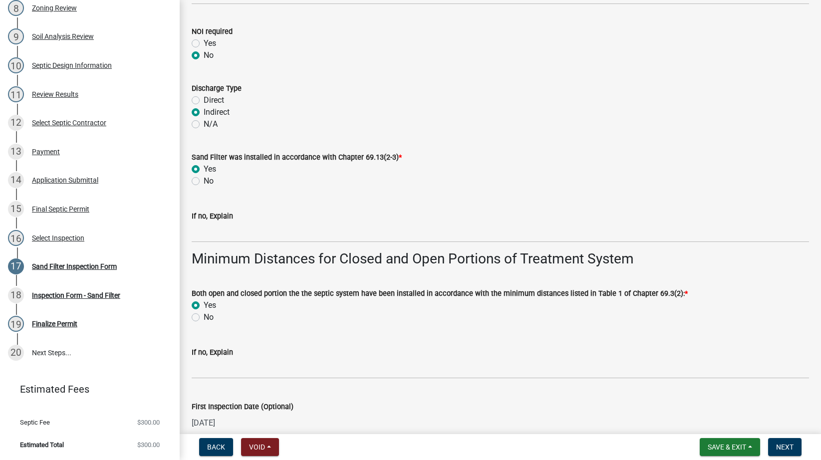
scroll to position [1924, 0]
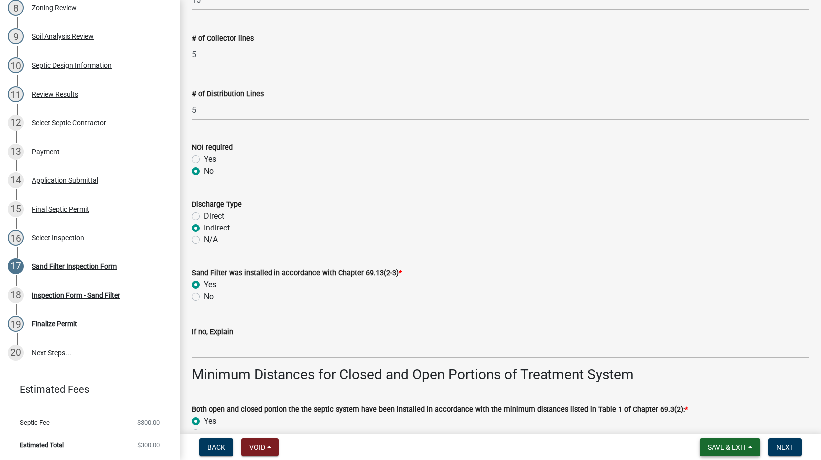
click at [737, 451] on span "Save & Exit" at bounding box center [726, 447] width 38 height 8
click at [712, 421] on button "Save & Exit" at bounding box center [720, 421] width 80 height 24
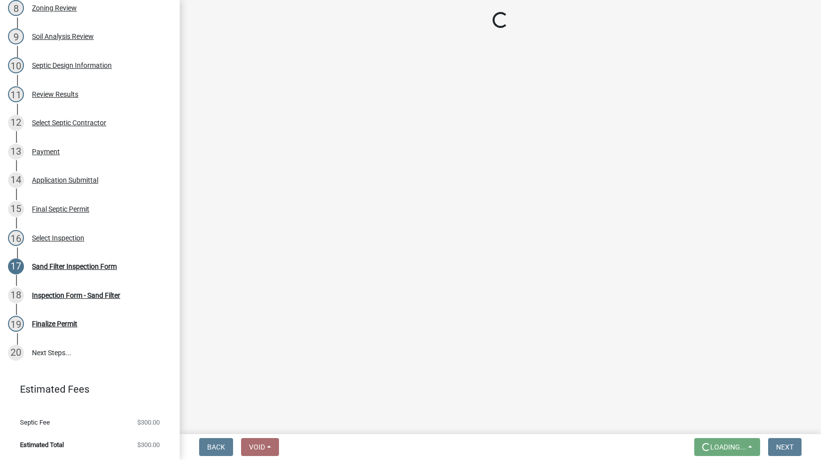
scroll to position [0, 0]
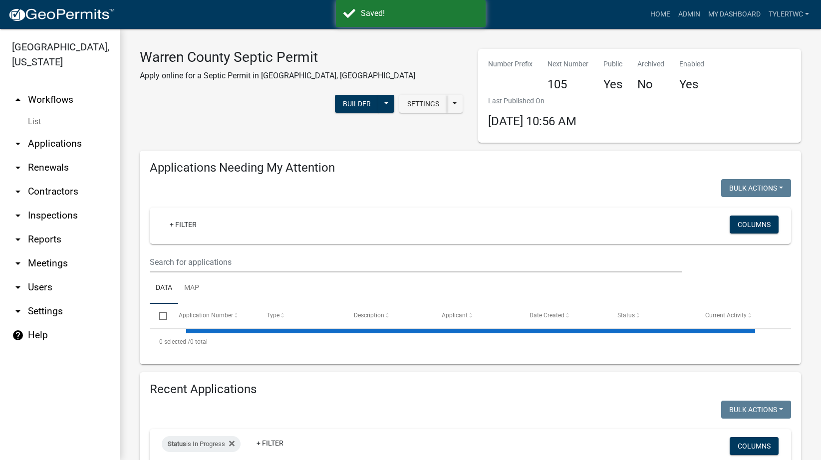
select select "2: 50"
select select "3: 100"
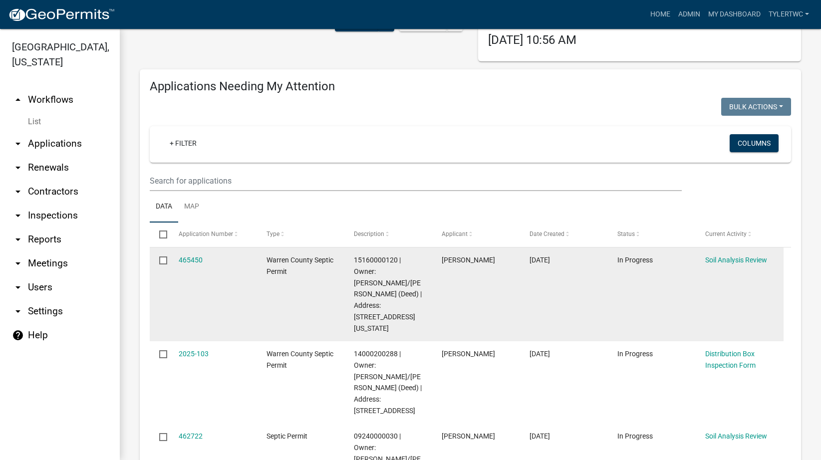
scroll to position [116, 0]
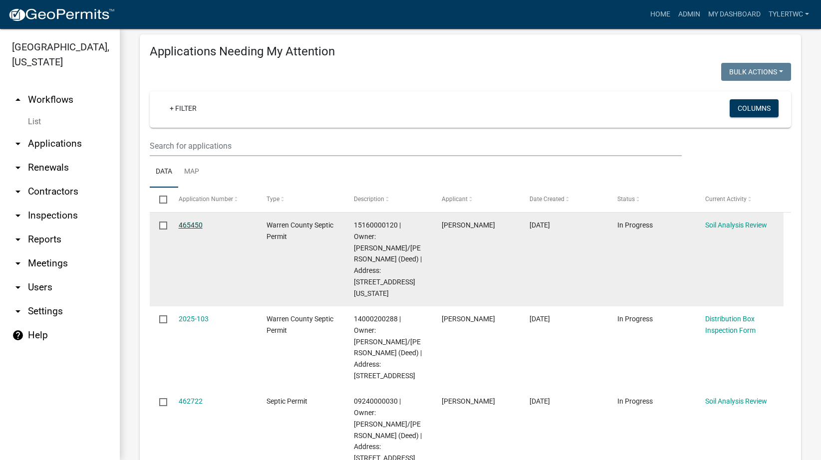
click at [192, 223] on link "465450" at bounding box center [191, 225] width 24 height 8
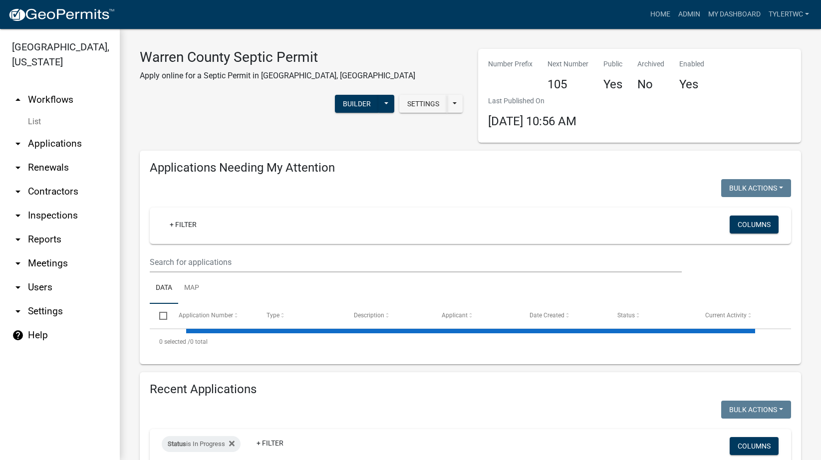
select select "2: 50"
select select "3: 100"
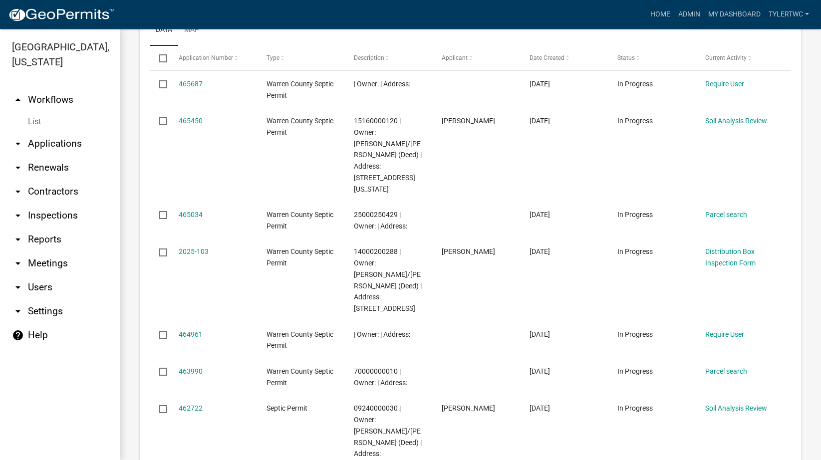
scroll to position [2212, 0]
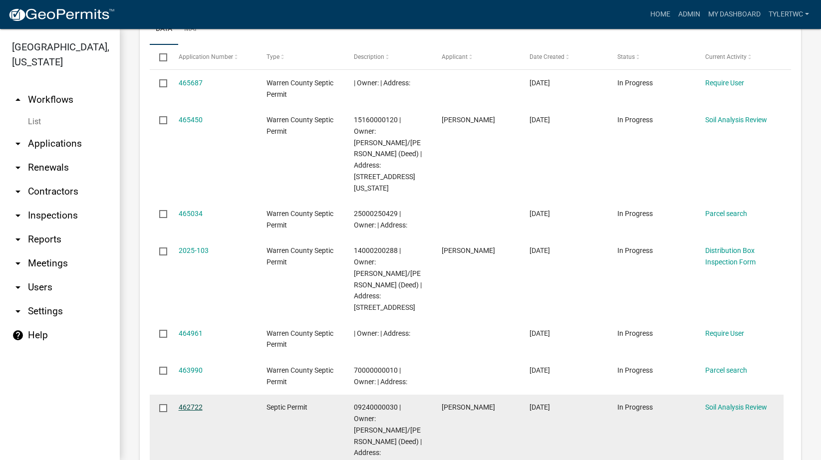
click at [186, 403] on link "462722" at bounding box center [191, 407] width 24 height 8
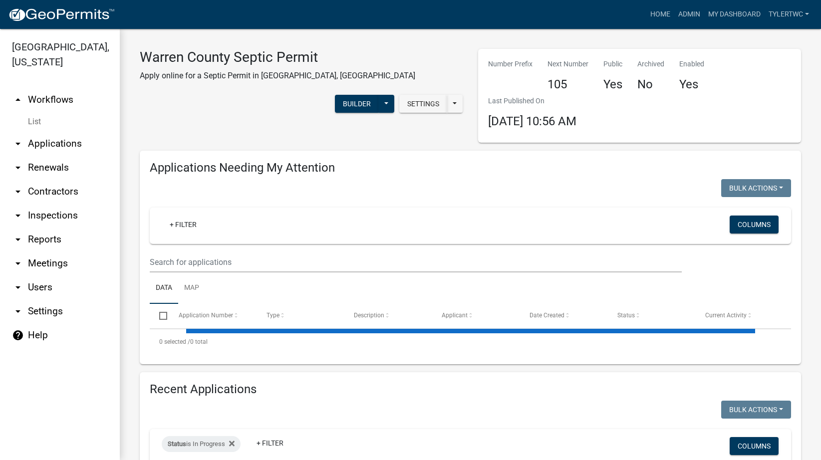
select select "2: 50"
select select "3: 100"
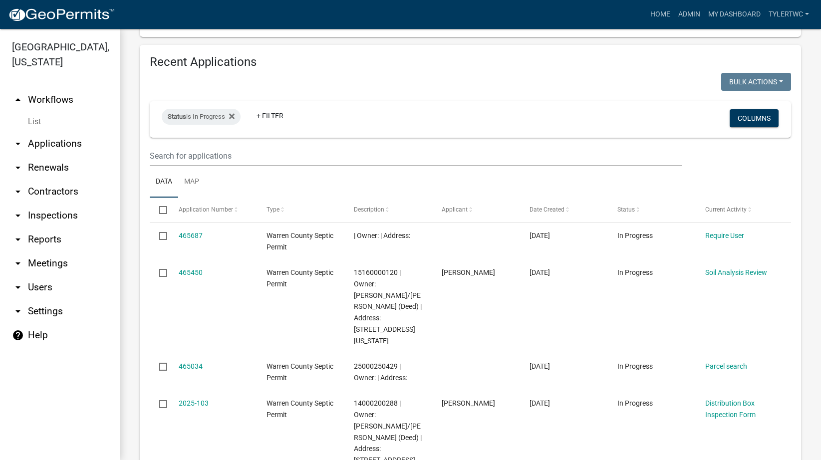
scroll to position [2037, 0]
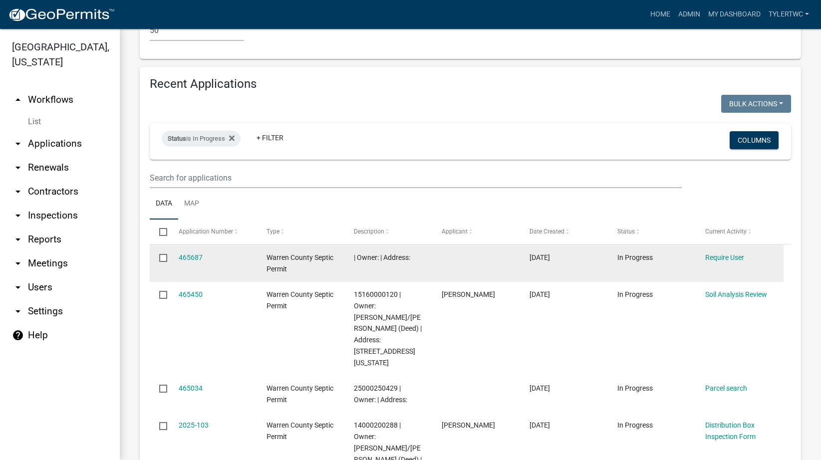
click at [161, 254] on input "checkbox" at bounding box center [162, 257] width 6 height 6
checkbox input "true"
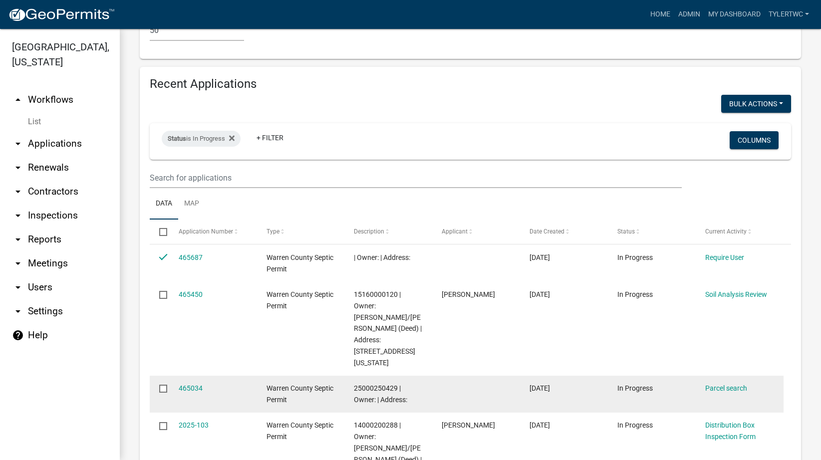
click at [164, 385] on input "checkbox" at bounding box center [162, 388] width 6 height 6
checkbox input "true"
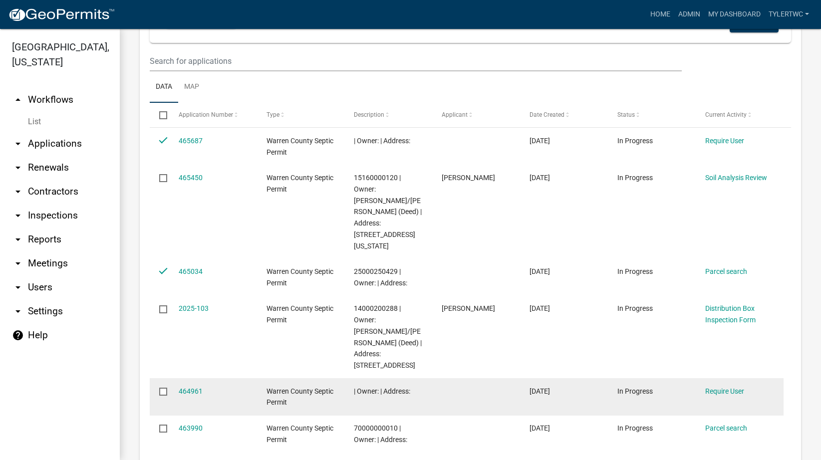
click at [165, 388] on input "checkbox" at bounding box center [162, 391] width 6 height 6
checkbox input "true"
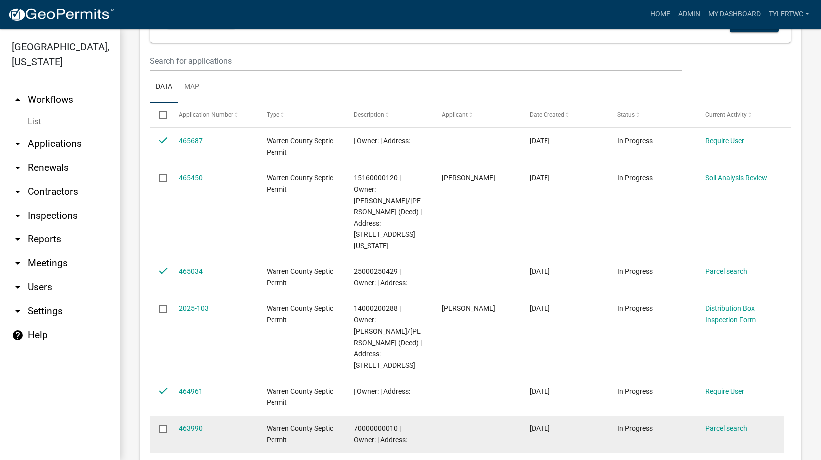
click at [160, 425] on input "checkbox" at bounding box center [162, 428] width 6 height 6
checkbox input "true"
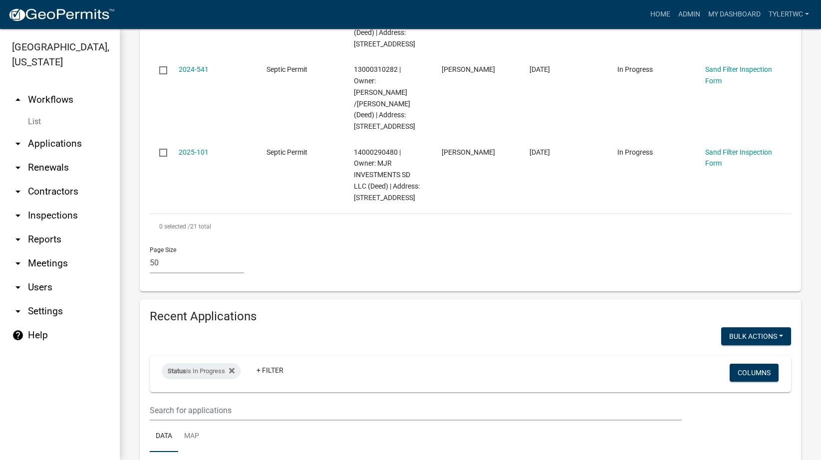
scroll to position [1921, 0]
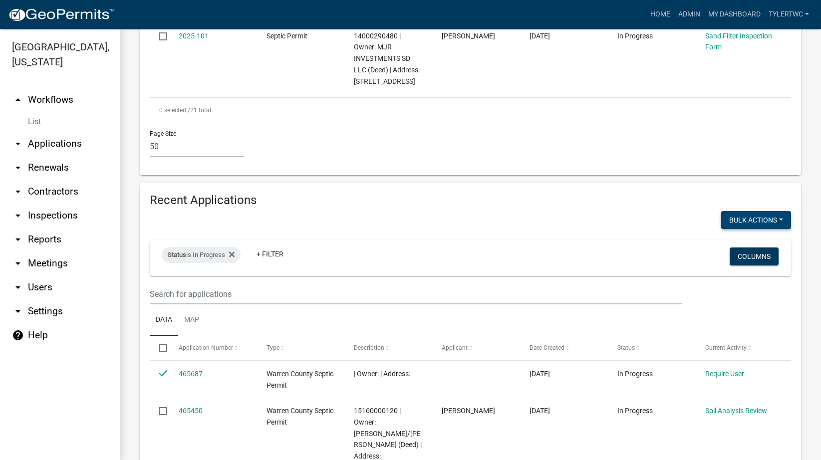
click at [726, 234] on button "Void" at bounding box center [751, 246] width 80 height 24
checkbox input "false"
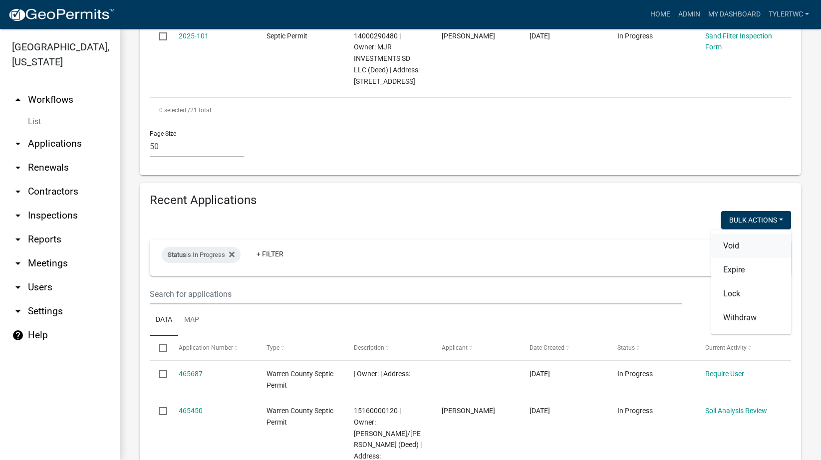
checkbox input "false"
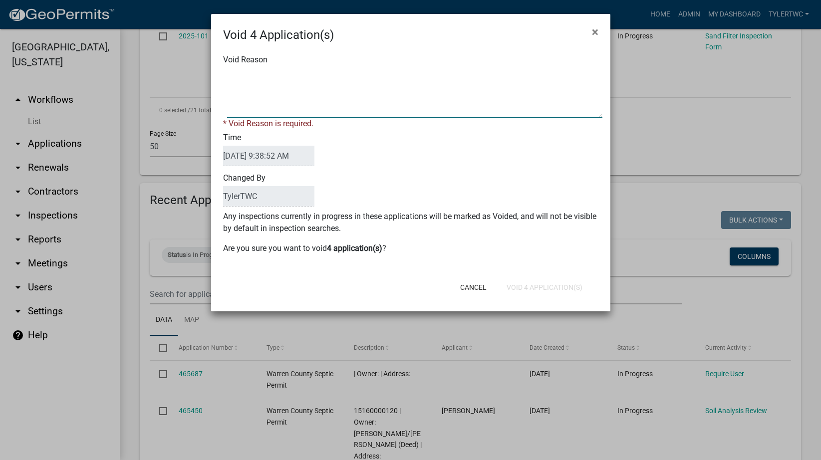
click at [283, 93] on textarea "Void Reason" at bounding box center [414, 93] width 375 height 50
type textarea "NA"
click at [424, 239] on div "Void Reason * Void Reason is required. Time [DATE] 9:38:52 AM Changed By TylerT…" at bounding box center [410, 159] width 399 height 231
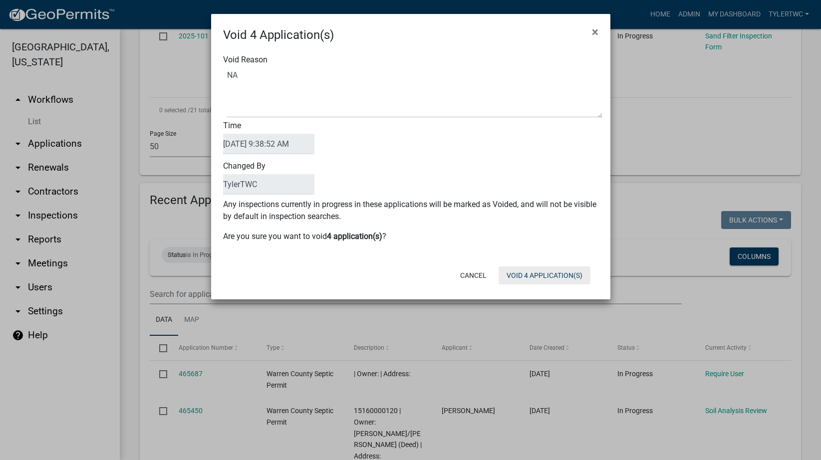
click at [583, 274] on button "Void 4 Application(s)" at bounding box center [544, 275] width 92 height 18
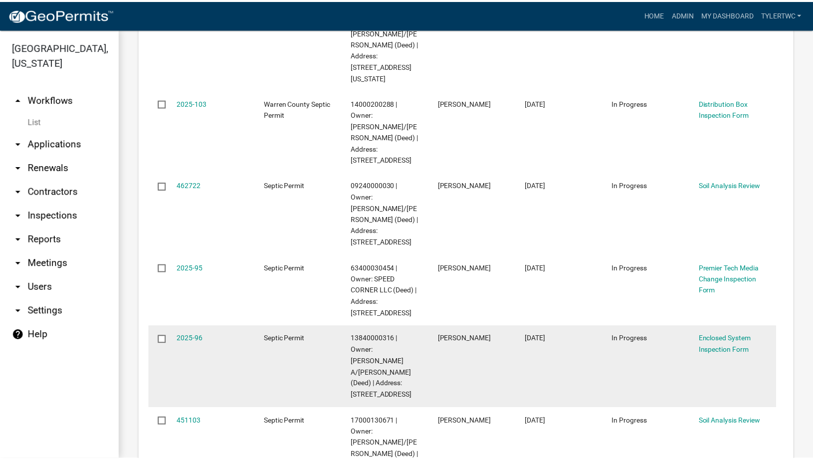
scroll to position [349, 0]
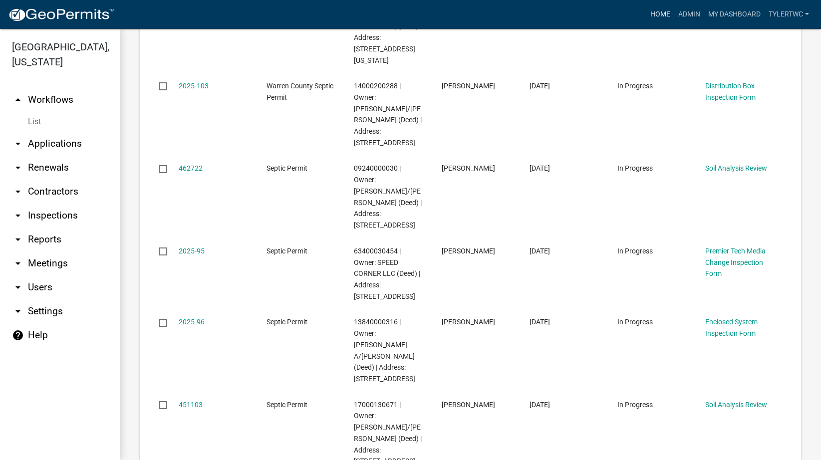
click at [659, 6] on link "Home" at bounding box center [660, 14] width 28 height 19
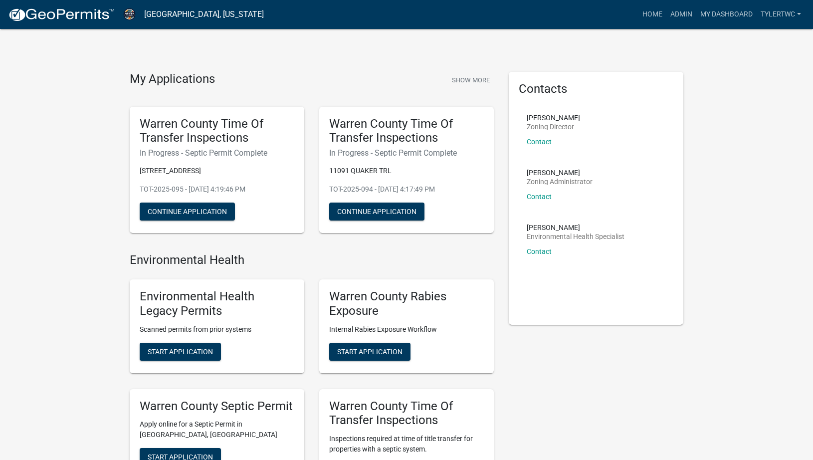
scroll to position [233, 0]
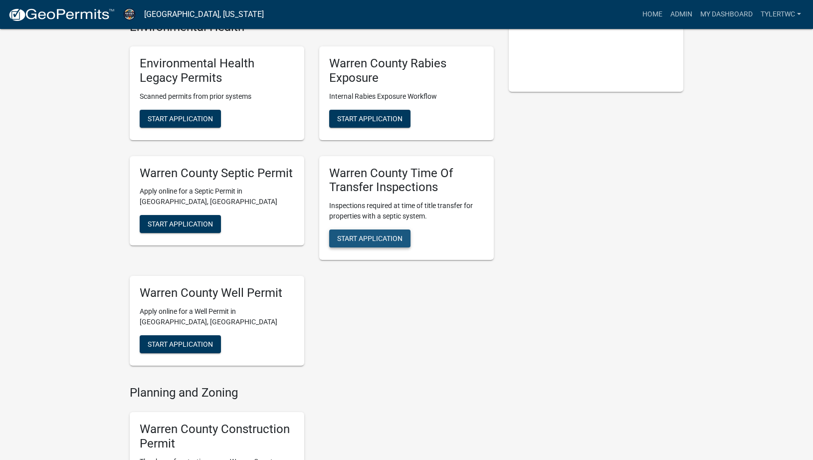
click at [385, 239] on span "Start Application" at bounding box center [369, 238] width 65 height 8
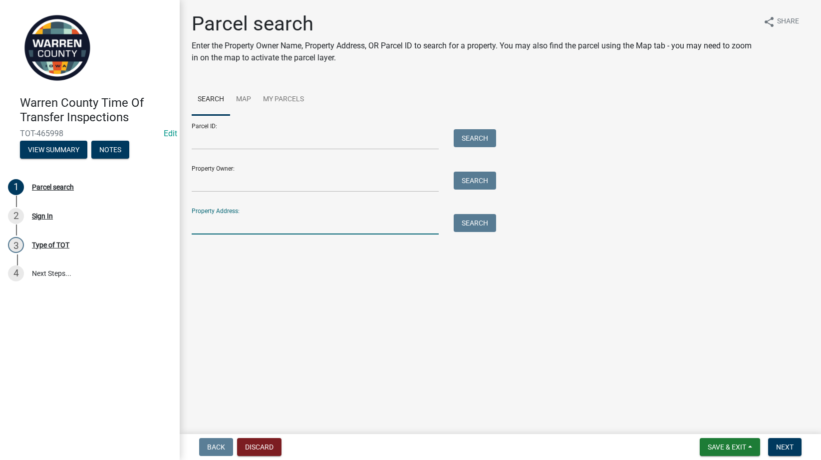
click at [319, 226] on input "Property Address:" at bounding box center [315, 224] width 247 height 20
type input "21022"
click at [457, 219] on button "Search" at bounding box center [475, 223] width 42 height 18
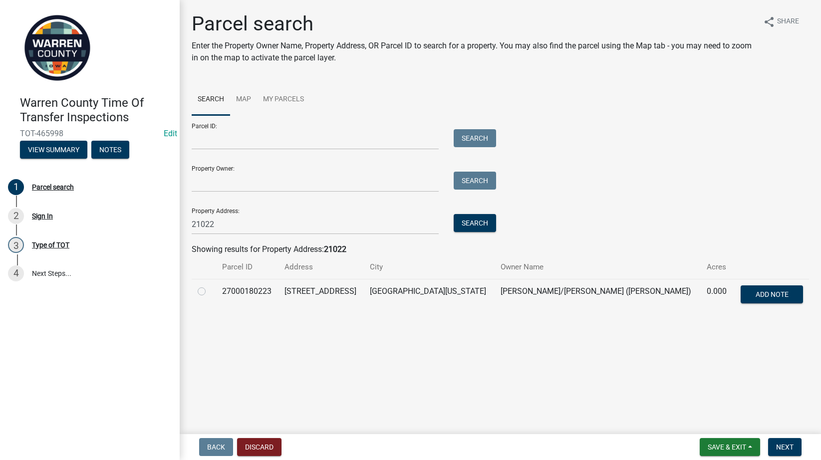
click at [210, 285] on label at bounding box center [210, 285] width 0 height 0
click at [210, 290] on input "radio" at bounding box center [213, 288] width 6 height 6
radio input "true"
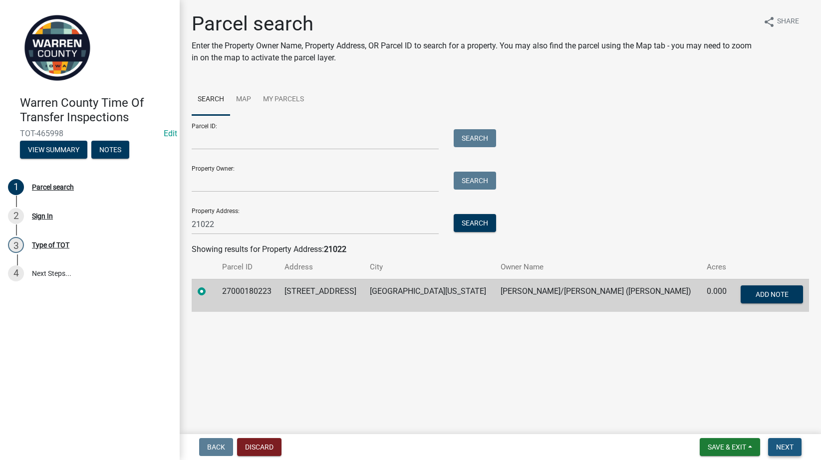
click at [784, 448] on span "Next" at bounding box center [784, 447] width 17 height 8
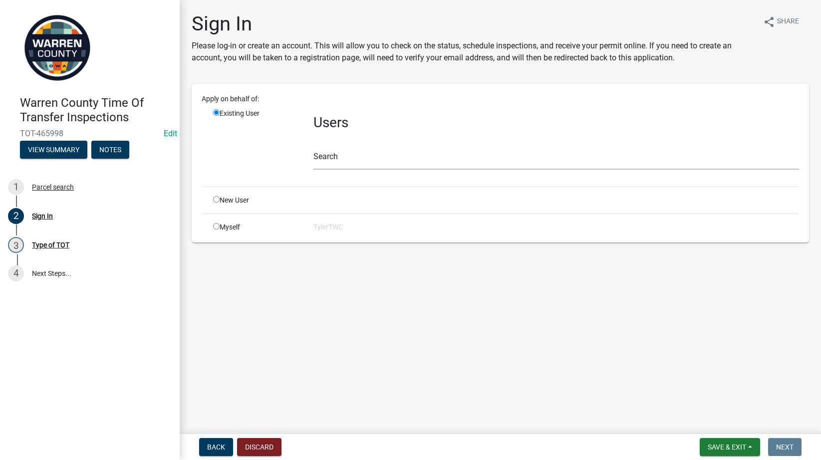
click at [216, 228] on input "radio" at bounding box center [216, 226] width 6 height 6
radio input "true"
radio input "false"
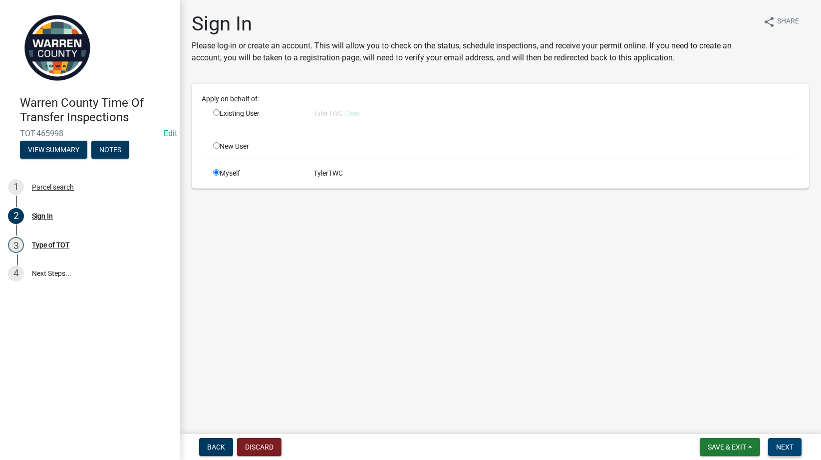
click at [780, 443] on button "Next" at bounding box center [784, 447] width 33 height 18
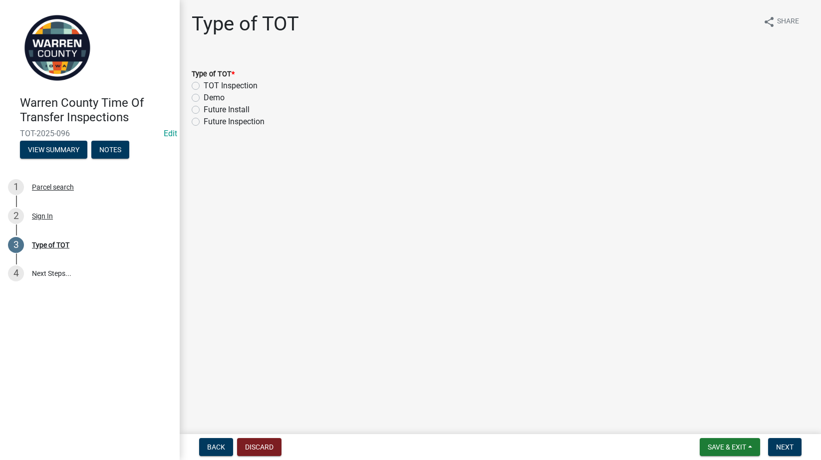
click at [204, 85] on label "TOT Inspection" at bounding box center [231, 86] width 54 height 12
click at [204, 85] on input "TOT Inspection" at bounding box center [207, 83] width 6 height 6
radio input "true"
click at [790, 442] on button "Next" at bounding box center [784, 447] width 33 height 18
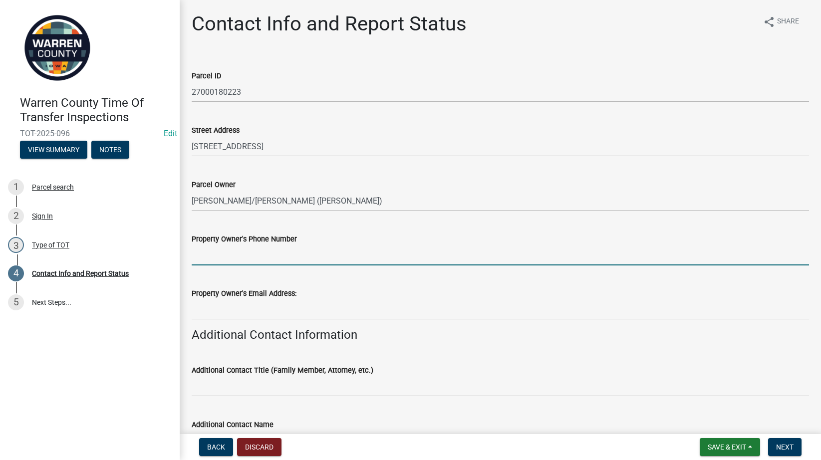
click at [276, 261] on input "Property Owner's Phone Number" at bounding box center [500, 255] width 617 height 20
paste input "[PHONE_NUMBER]"
type input "[PHONE_NUMBER]"
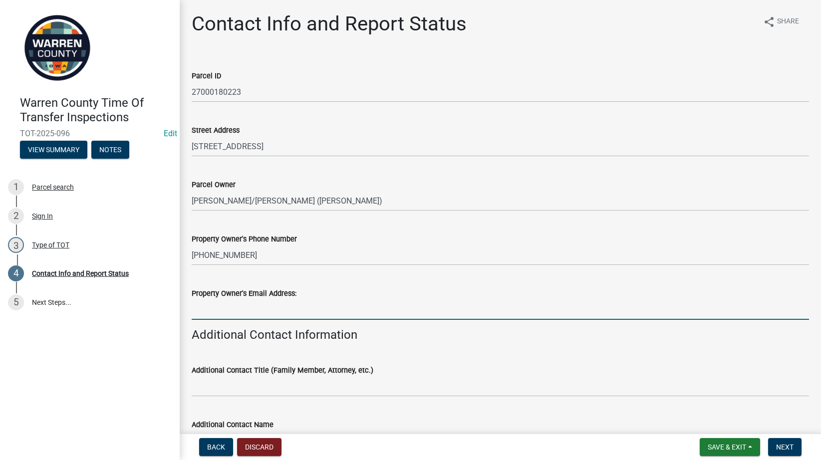
click at [251, 308] on input "Property Owner's Email Address:" at bounding box center [500, 309] width 617 height 20
paste input "[EMAIL_ADDRESS][DOMAIN_NAME]"
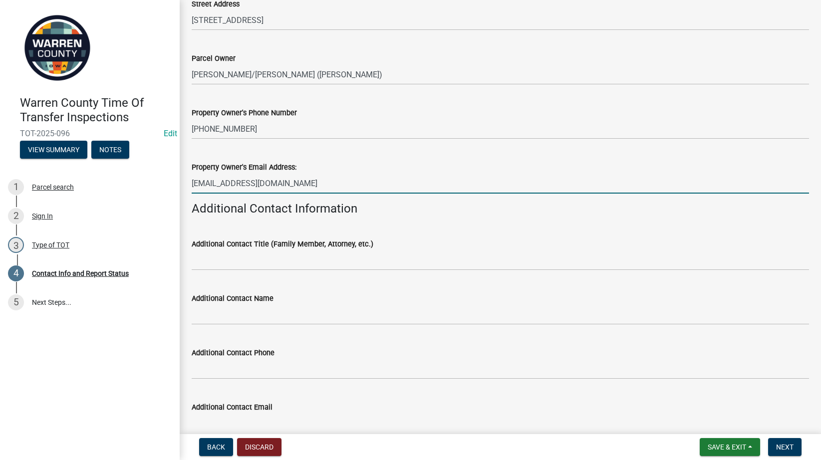
scroll to position [233, 0]
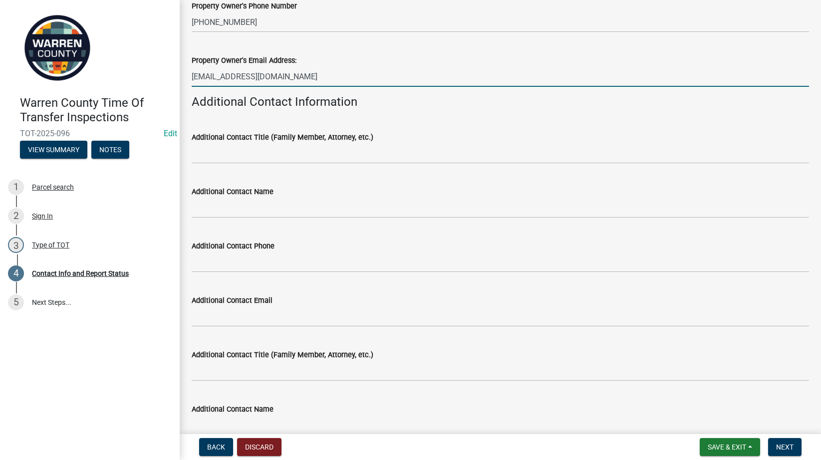
type input "[EMAIL_ADDRESS][DOMAIN_NAME]"
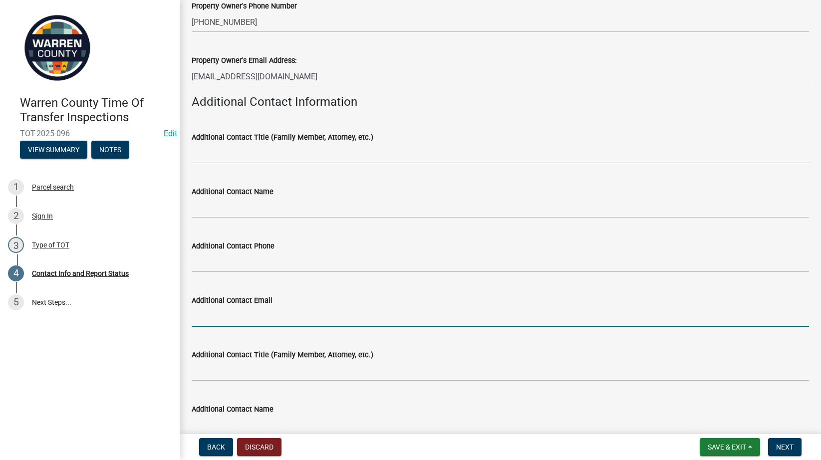
click at [220, 314] on input "Additional Contact Email" at bounding box center [500, 316] width 617 height 20
paste input "[EMAIL_ADDRESS][DOMAIN_NAME]"
type input "[EMAIL_ADDRESS][DOMAIN_NAME]"
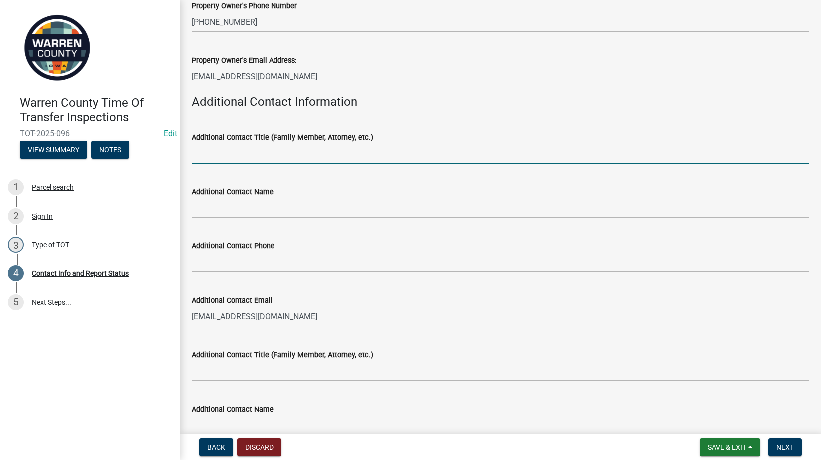
click at [221, 153] on input "Additional Contact Title (Family Member, Attorney, etc.)" at bounding box center [500, 153] width 617 height 20
type input "Realtor"
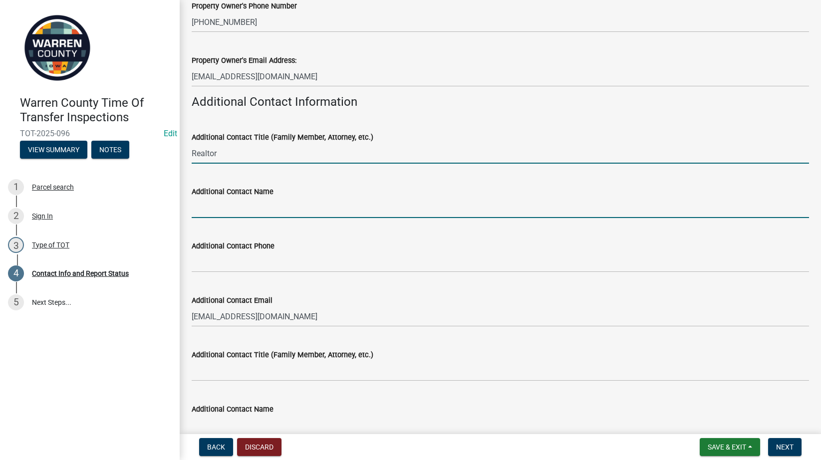
drag, startPoint x: 208, startPoint y: 211, endPoint x: 204, endPoint y: 208, distance: 5.1
click at [208, 211] on input "Additional Contact Name" at bounding box center [500, 208] width 617 height 20
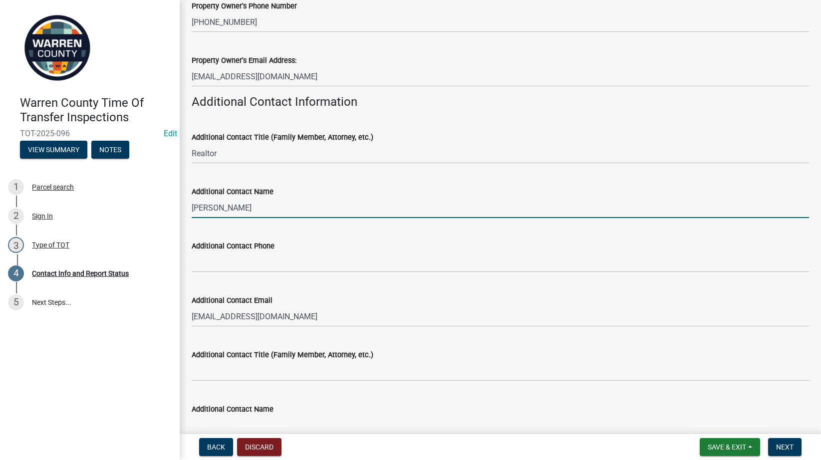
type input "[PERSON_NAME]"
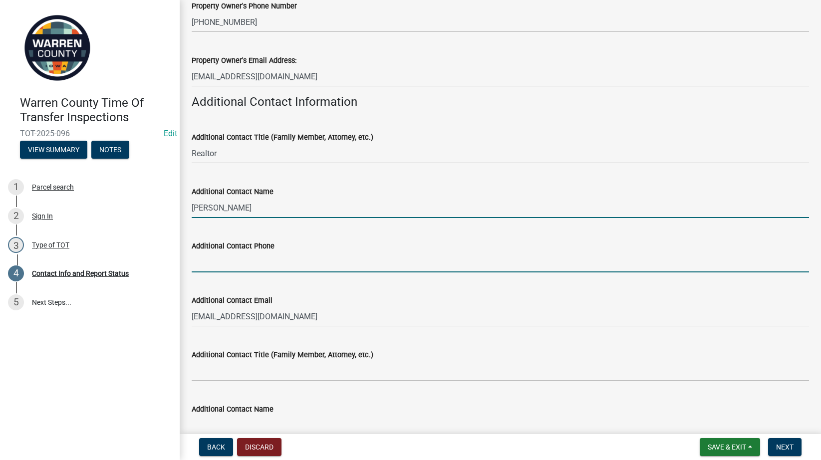
click at [213, 267] on input "Additional Contact Phone" at bounding box center [500, 262] width 617 height 20
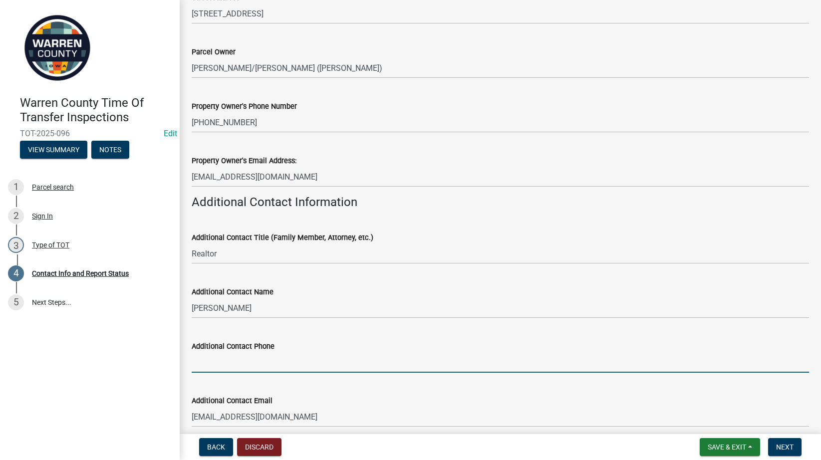
scroll to position [116, 0]
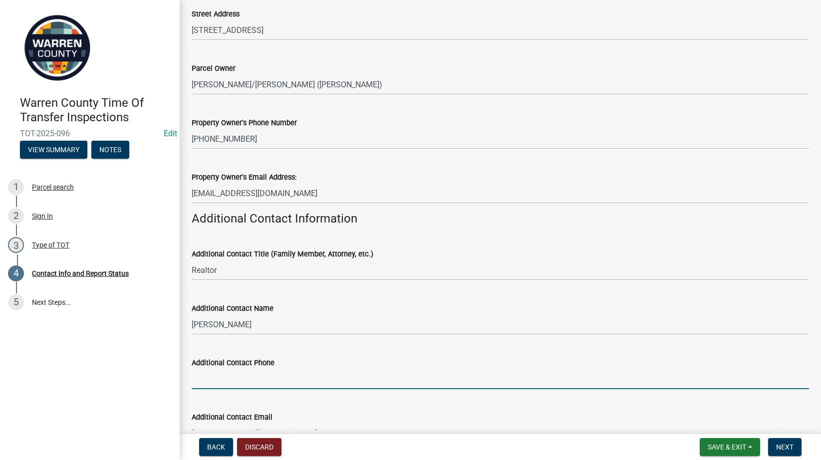
click at [536, 310] on div "Additional Contact Name" at bounding box center [500, 308] width 617 height 12
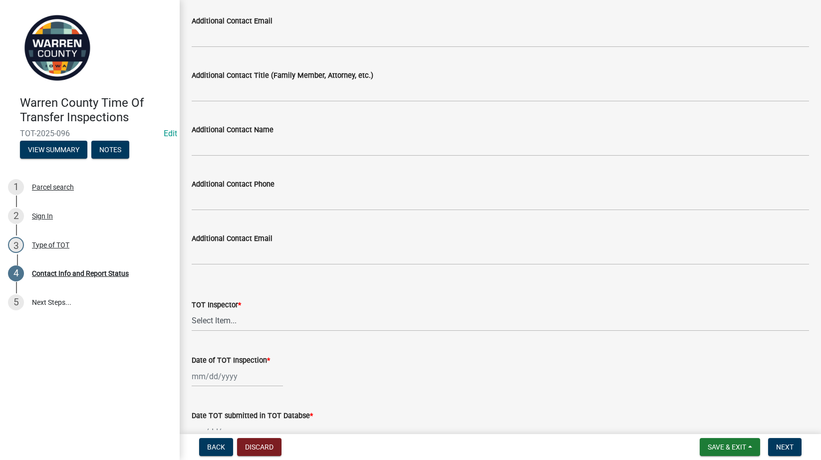
scroll to position [931, 0]
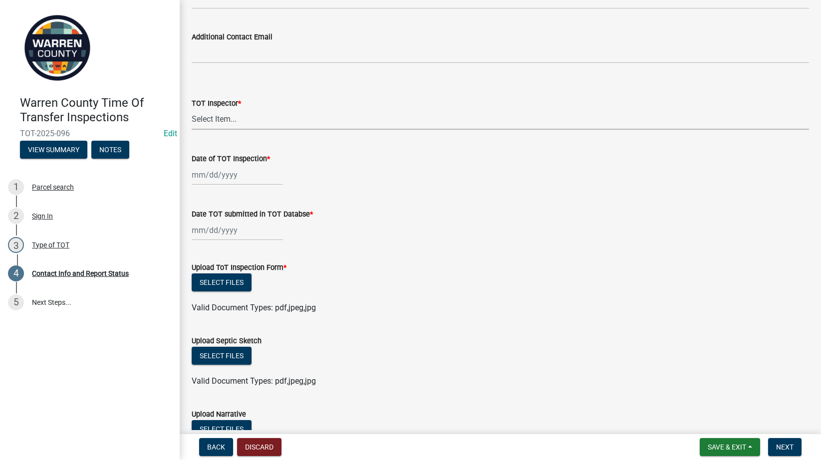
click at [217, 120] on select "Select Item... [PERSON_NAME] #13190 [PERSON_NAME] #8479 [PERSON_NAME] #2007 [PE…" at bounding box center [500, 119] width 617 height 20
click at [192, 109] on select "Select Item... [PERSON_NAME] #13190 [PERSON_NAME] #8479 [PERSON_NAME] #2007 [PE…" at bounding box center [500, 119] width 617 height 20
select select "bb0a5943-fbd2-4dc2-be90-36d1aa9a9032"
click at [225, 177] on div at bounding box center [237, 175] width 91 height 20
select select "8"
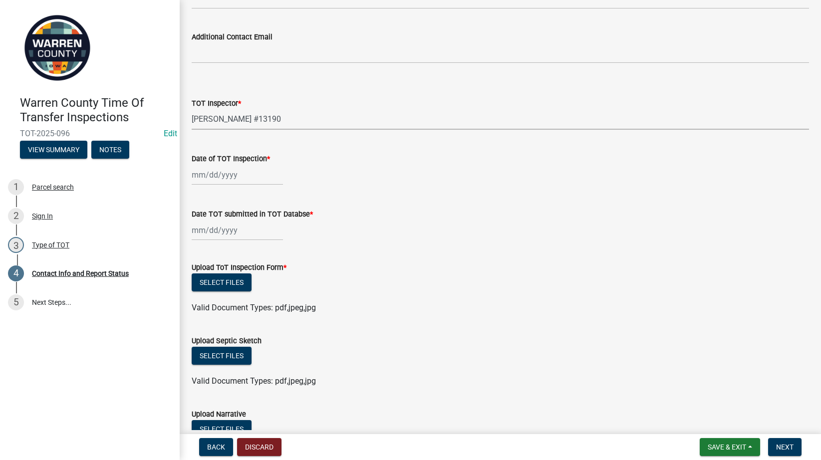
select select "2025"
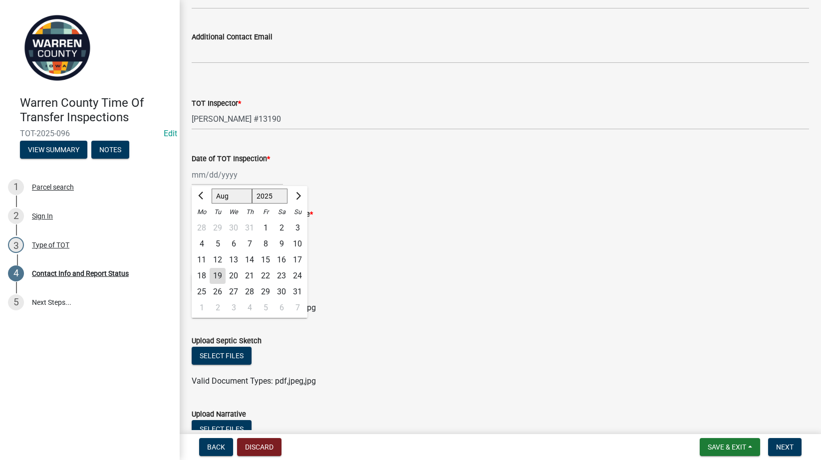
click at [195, 276] on div "18" at bounding box center [202, 276] width 16 height 16
type input "[DATE]"
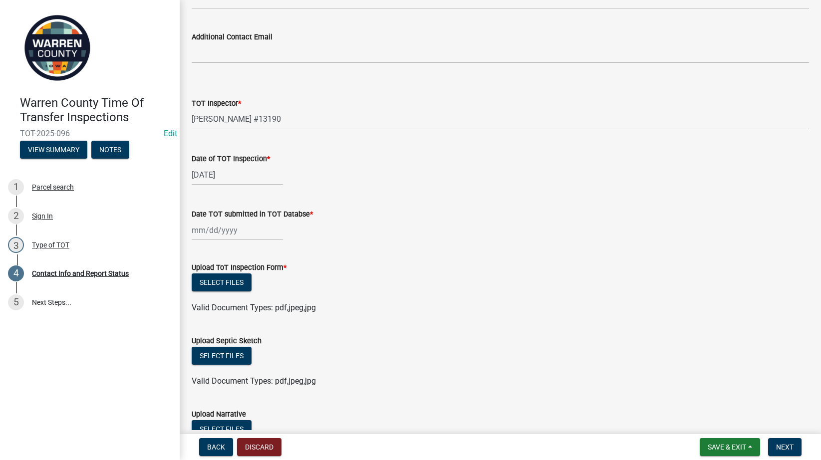
select select "8"
select select "2025"
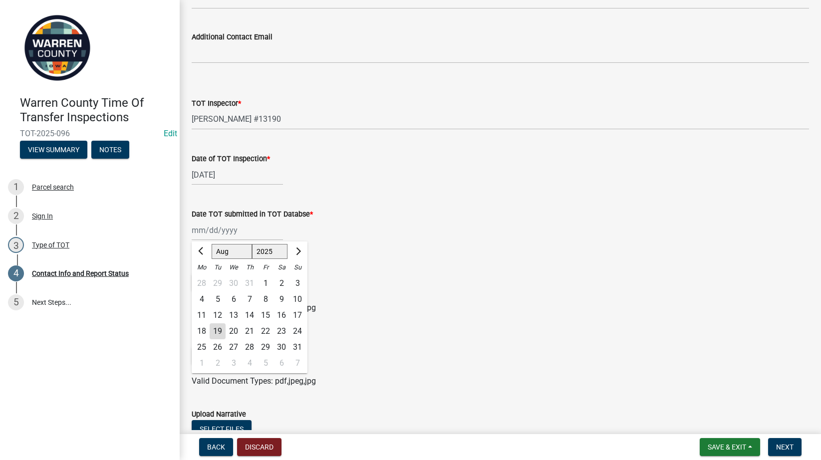
click at [203, 233] on div "[PERSON_NAME] Feb Mar Apr [PERSON_NAME][DATE] Oct Nov [DATE] 1526 1527 1528 152…" at bounding box center [237, 230] width 91 height 20
click at [199, 326] on div "18" at bounding box center [202, 331] width 16 height 16
type input "[DATE]"
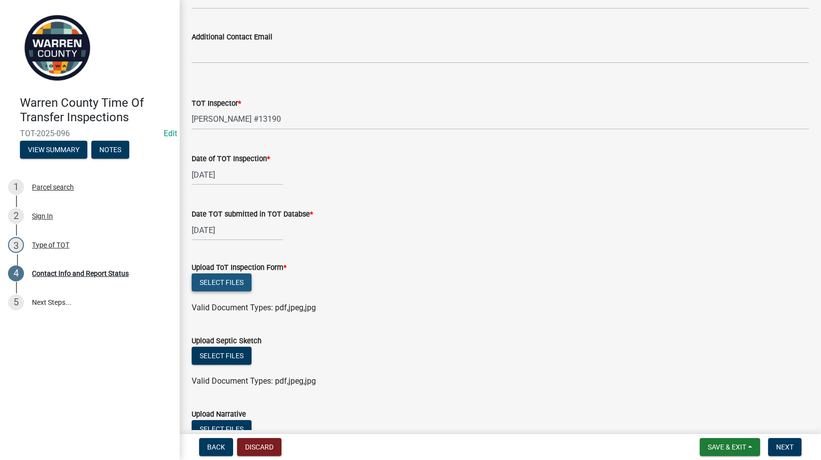
click at [239, 281] on button "Select files" at bounding box center [222, 282] width 60 height 18
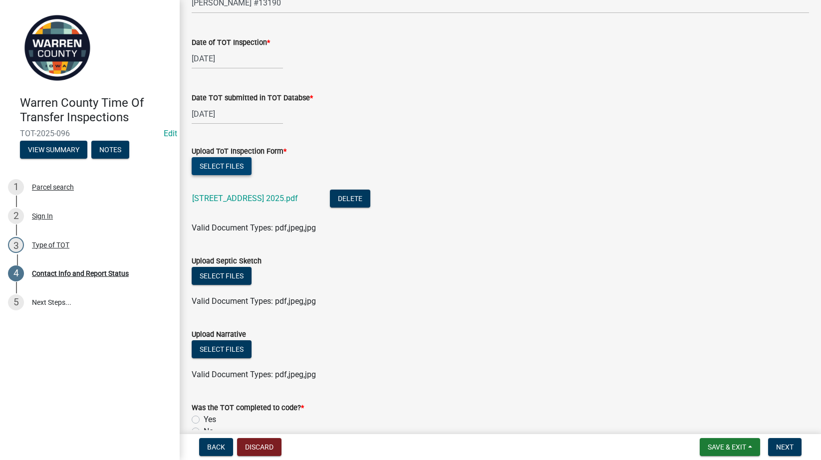
scroll to position [1164, 0]
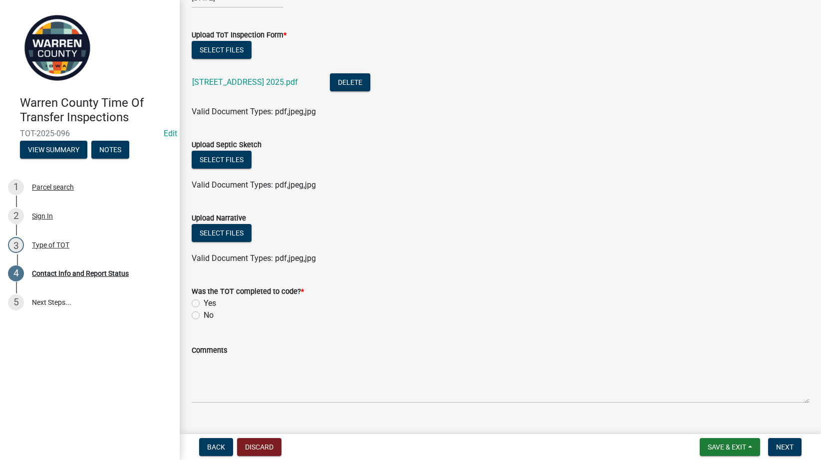
click at [204, 305] on label "Yes" at bounding box center [210, 303] width 12 height 12
click at [204, 304] on input "Yes" at bounding box center [207, 300] width 6 height 6
radio input "true"
click at [795, 446] on button "Next" at bounding box center [784, 447] width 33 height 18
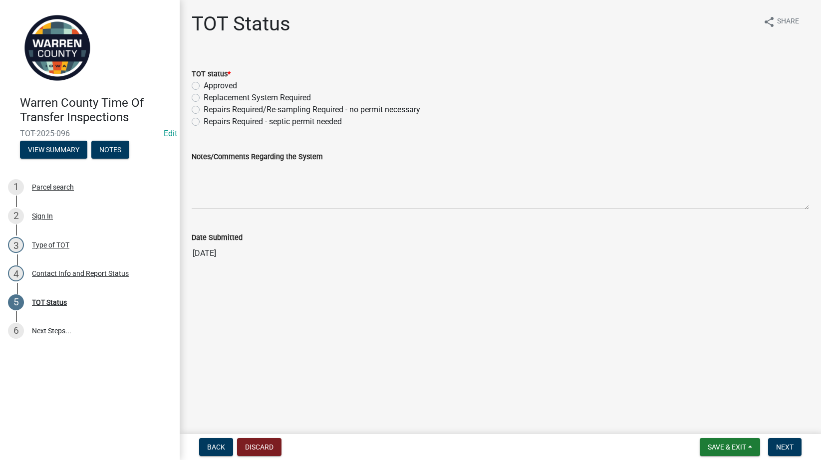
click at [204, 98] on label "Replacement System Required" at bounding box center [257, 98] width 107 height 12
click at [204, 98] on input "Replacement System Required" at bounding box center [207, 95] width 6 height 6
radio input "true"
click at [253, 177] on textarea "Notes/Comments Regarding the System" at bounding box center [500, 186] width 617 height 47
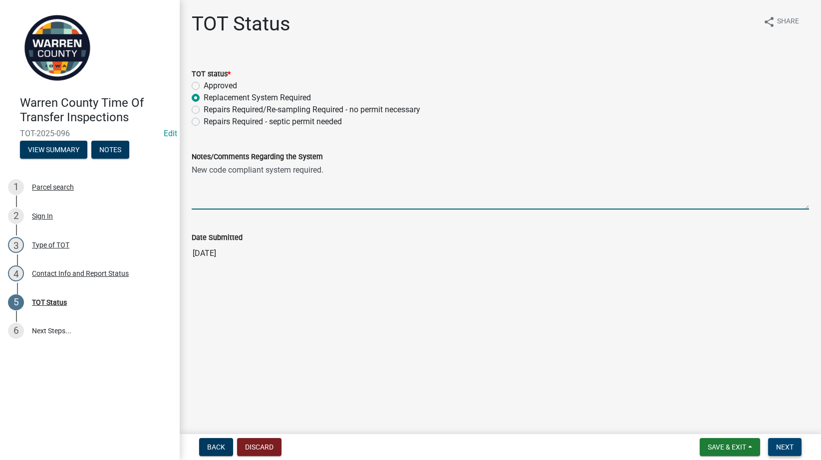
type textarea "New code compliant system required."
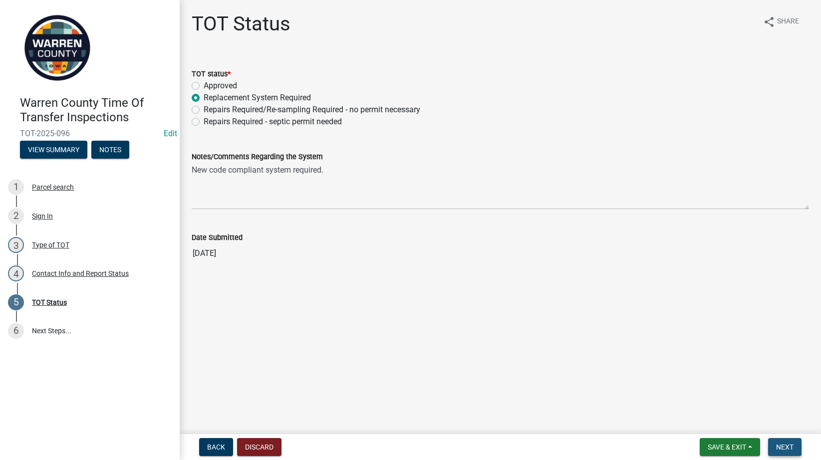
click at [787, 441] on button "Next" at bounding box center [784, 447] width 33 height 18
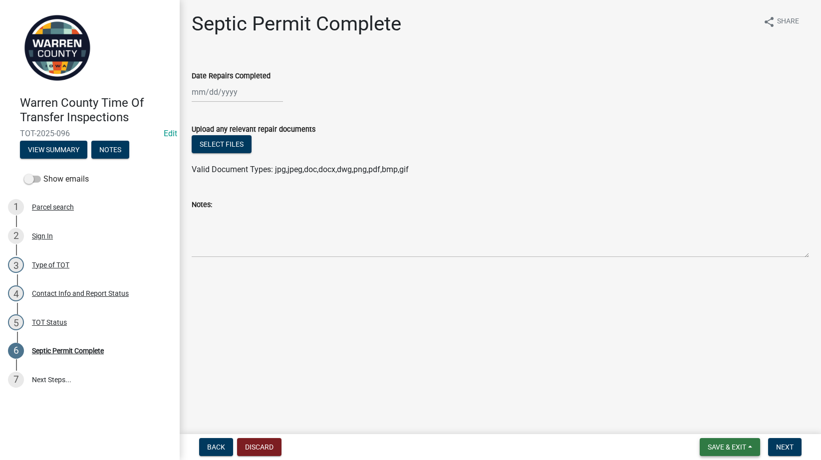
click at [725, 446] on span "Save & Exit" at bounding box center [726, 447] width 38 height 8
click at [723, 422] on button "Save & Exit" at bounding box center [720, 421] width 80 height 24
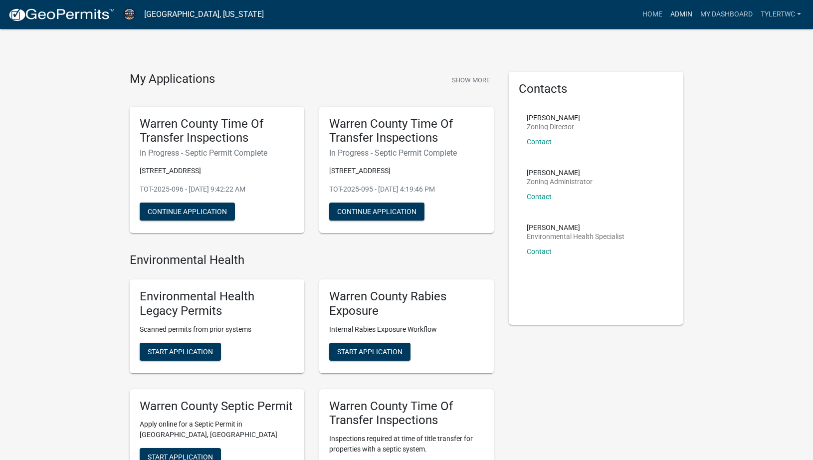
drag, startPoint x: 680, startPoint y: 11, endPoint x: 681, endPoint y: 25, distance: 14.0
click at [680, 11] on link "Admin" at bounding box center [682, 14] width 30 height 19
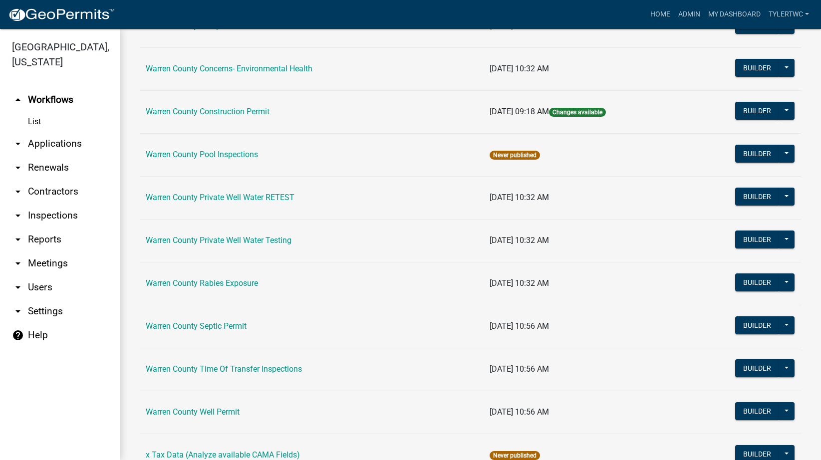
scroll to position [599, 0]
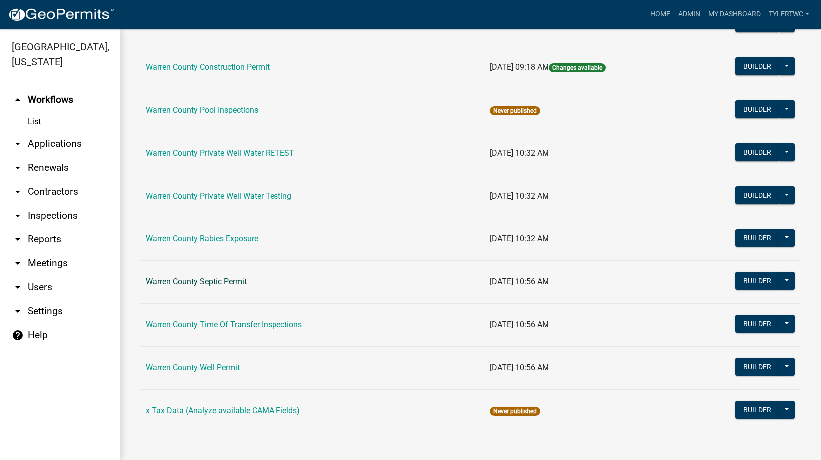
click at [199, 282] on link "Warren County Septic Permit" at bounding box center [196, 281] width 101 height 9
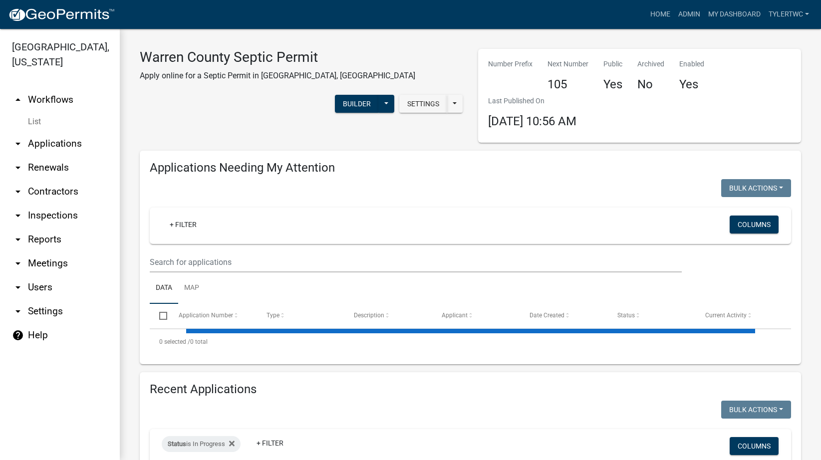
select select "2: 50"
select select "3: 100"
